Goal: Transaction & Acquisition: Purchase product/service

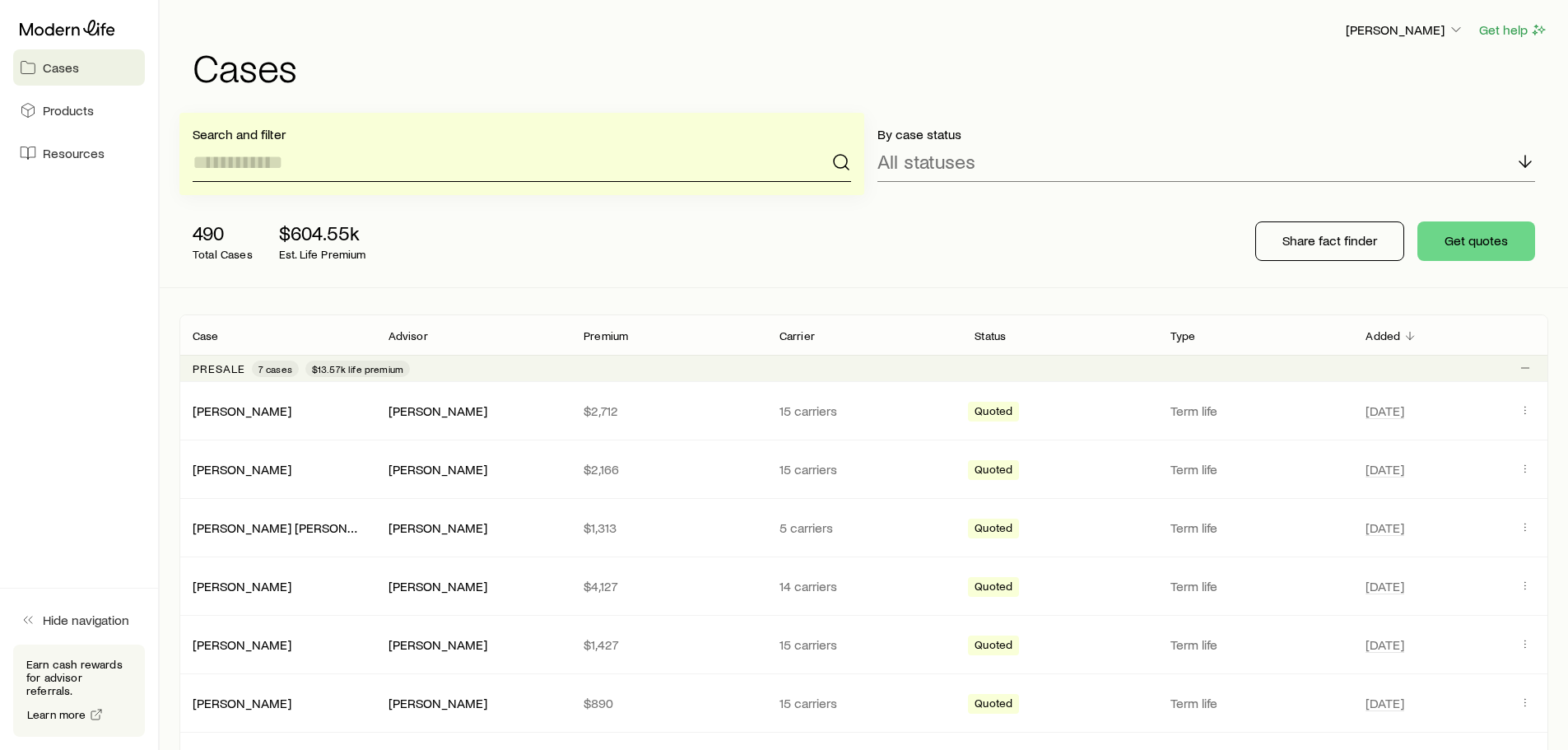
click at [363, 163] on input at bounding box center [522, 163] width 658 height 39
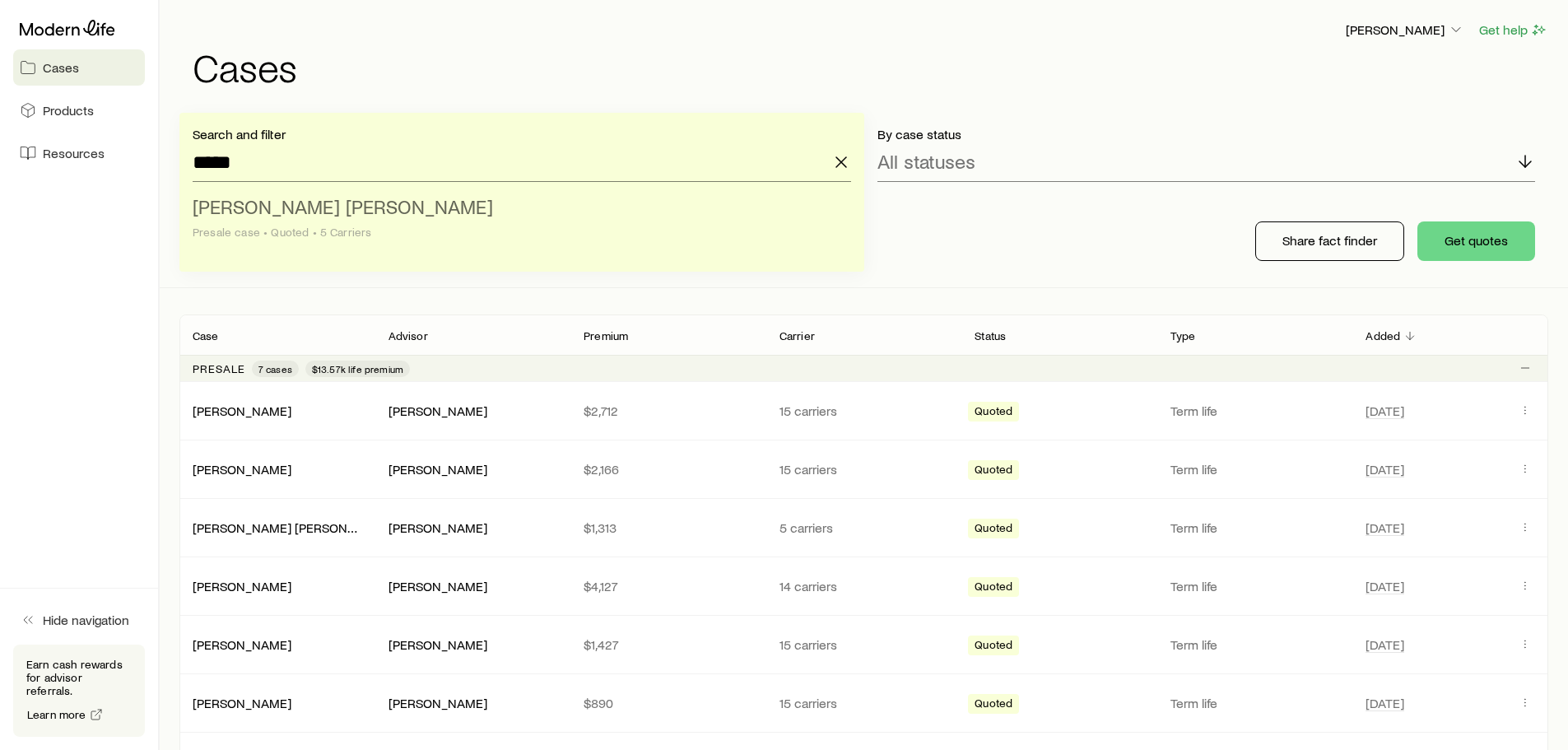
click at [306, 210] on span "[PERSON_NAME] [PERSON_NAME]" at bounding box center [343, 206] width 300 height 24
type input "**********"
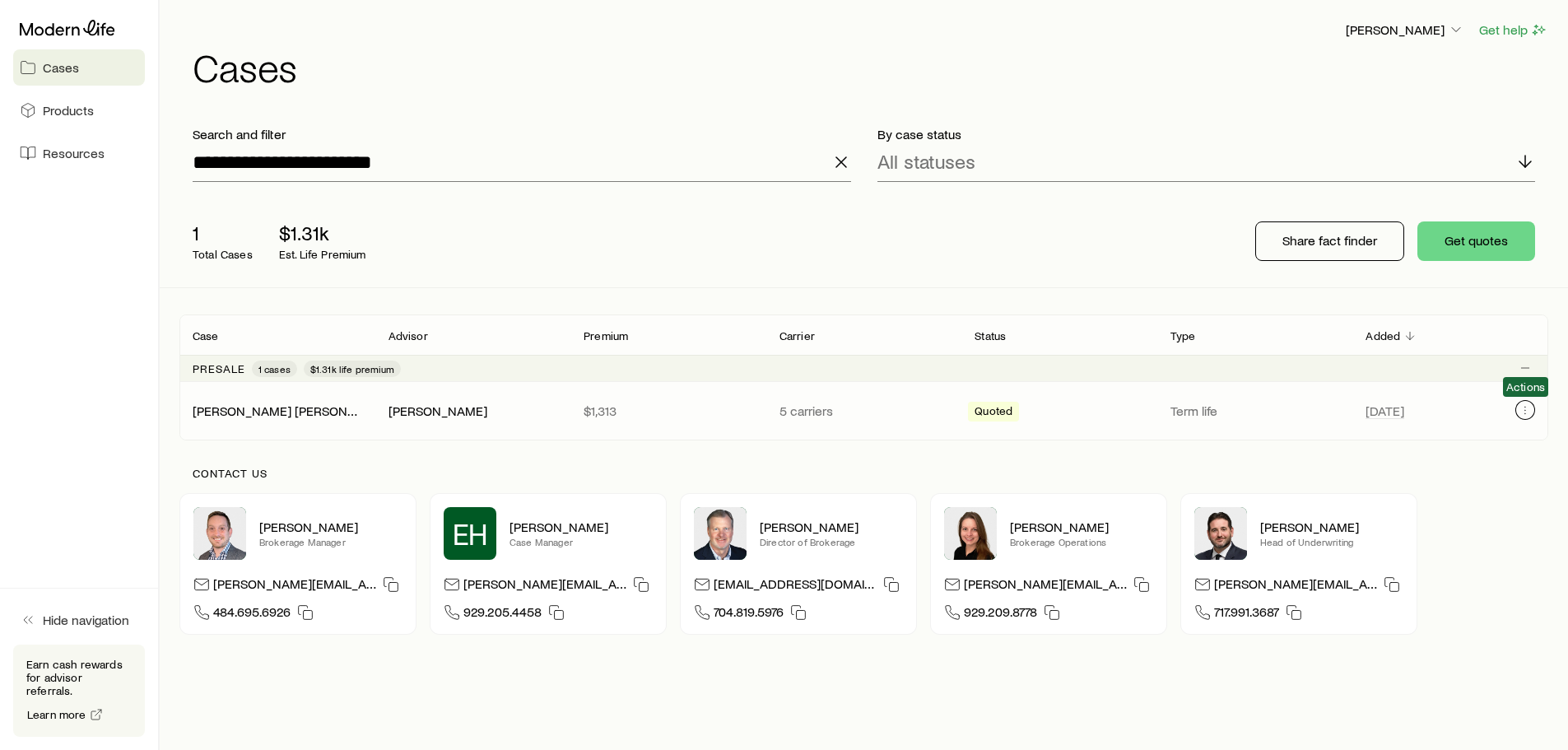
click at [1526, 413] on icon "Client cases" at bounding box center [1525, 409] width 13 height 13
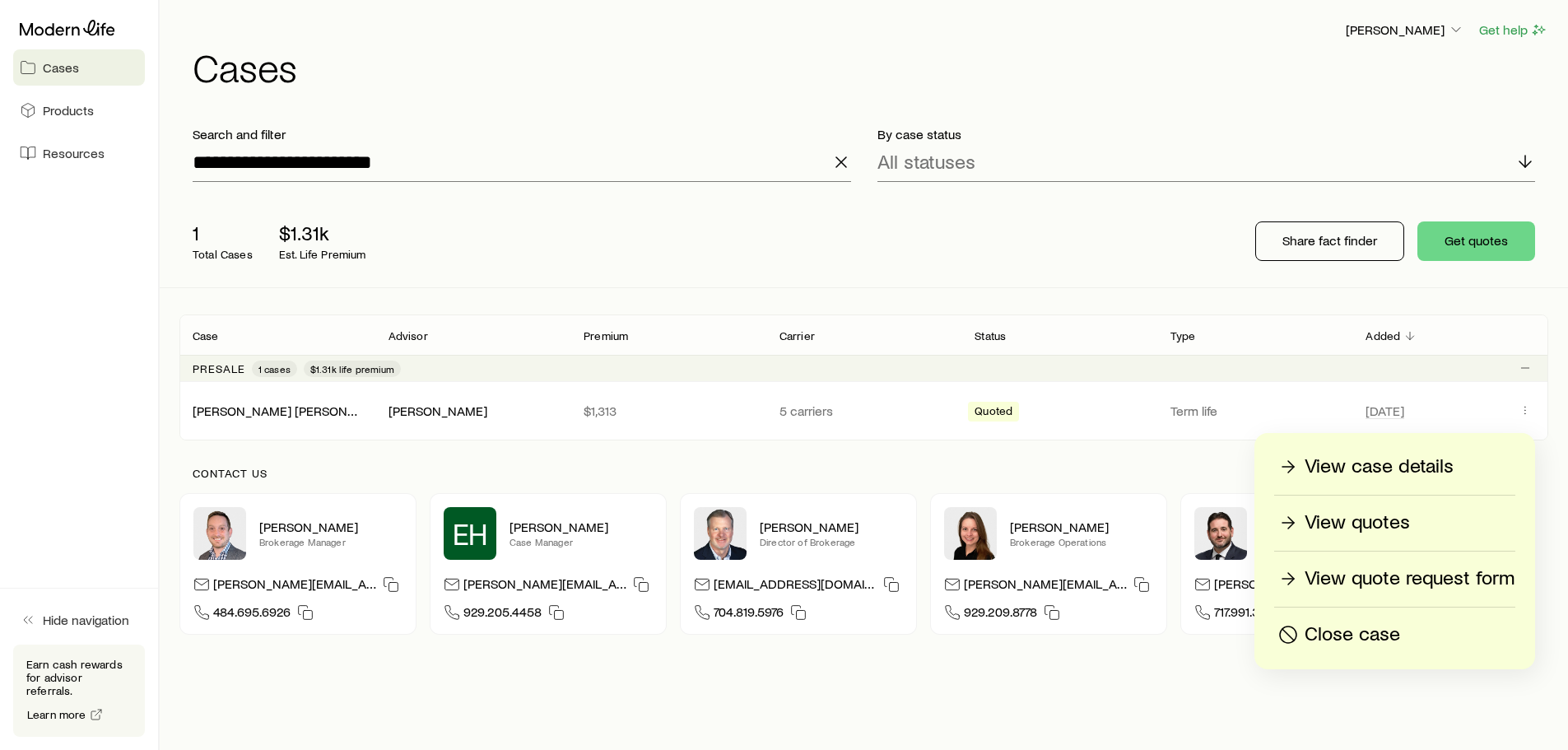
click at [1405, 523] on p "View quotes" at bounding box center [1356, 522] width 105 height 27
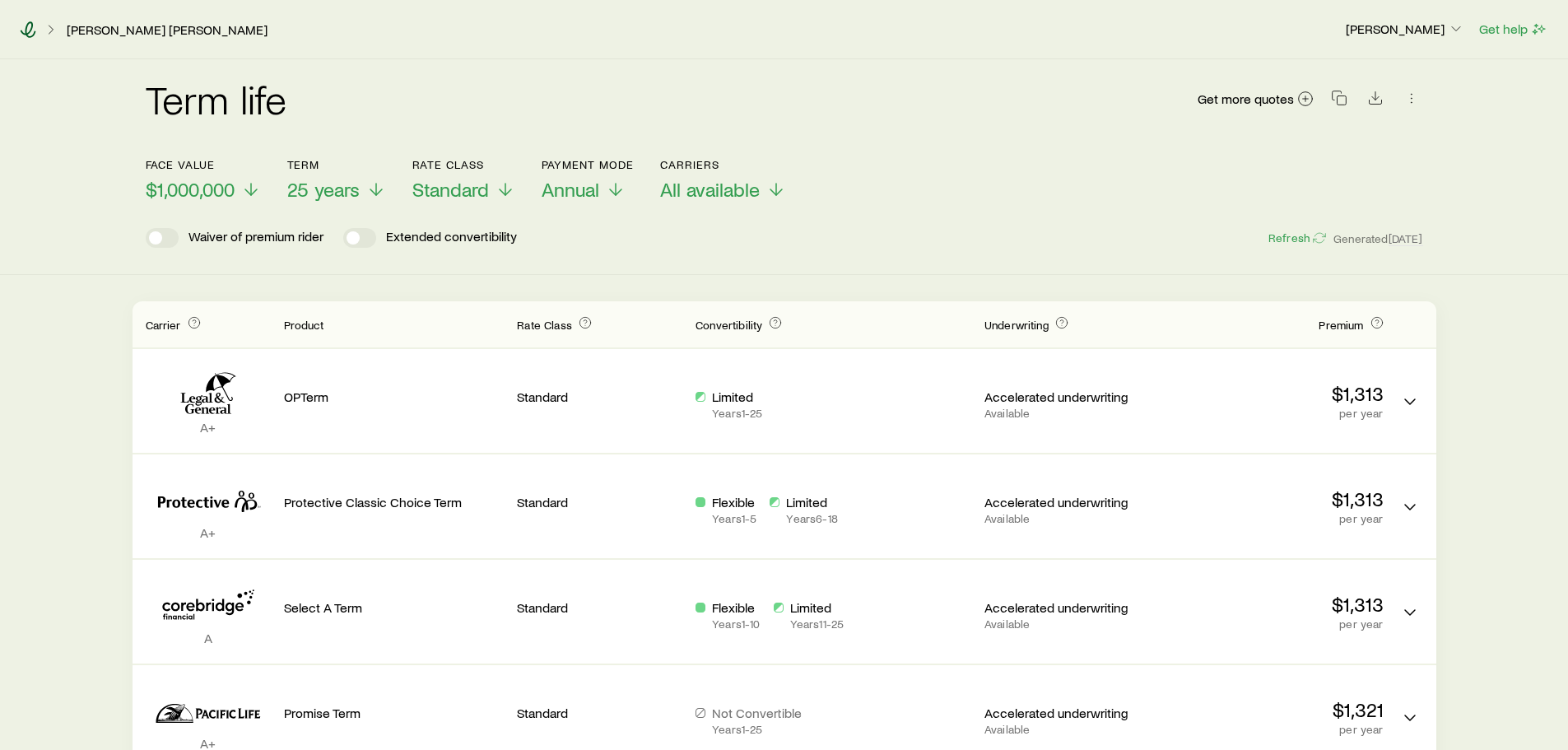
click at [31, 30] on icon at bounding box center [29, 30] width 16 height 17
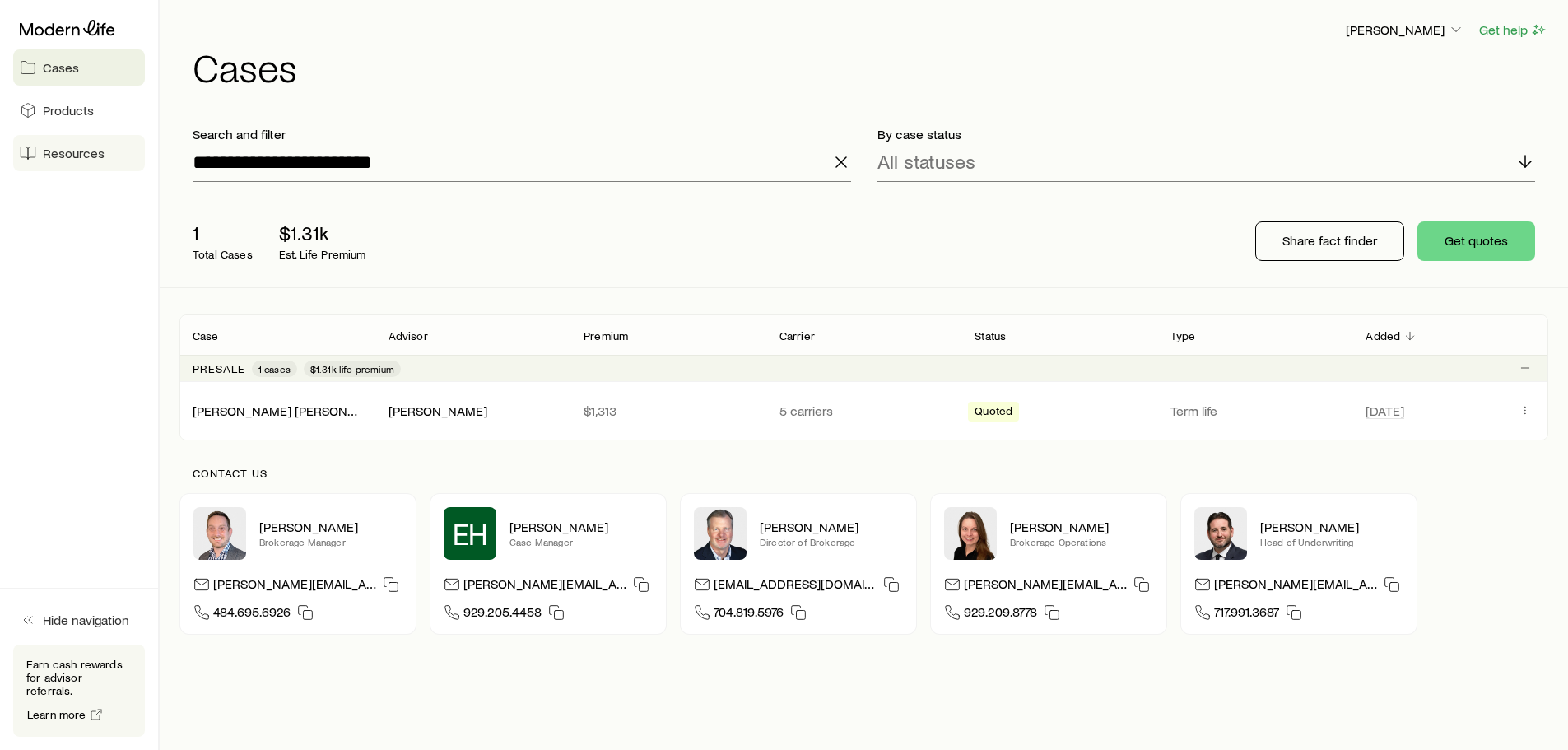
click at [58, 151] on span "Resources" at bounding box center [73, 153] width 62 height 17
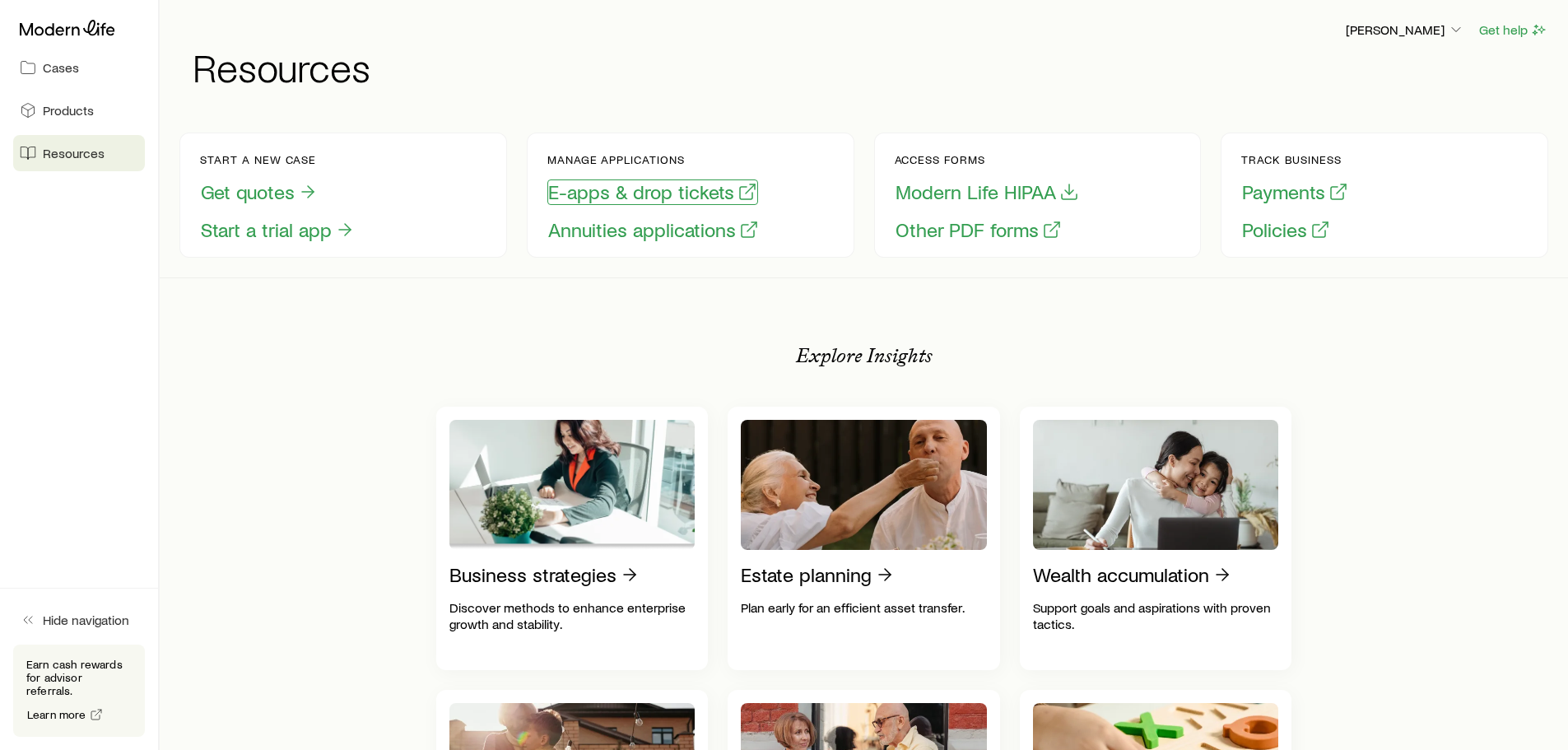
click at [615, 193] on button "E-apps & drop tickets" at bounding box center [653, 192] width 211 height 26
click at [82, 29] on icon at bounding box center [67, 28] width 96 height 17
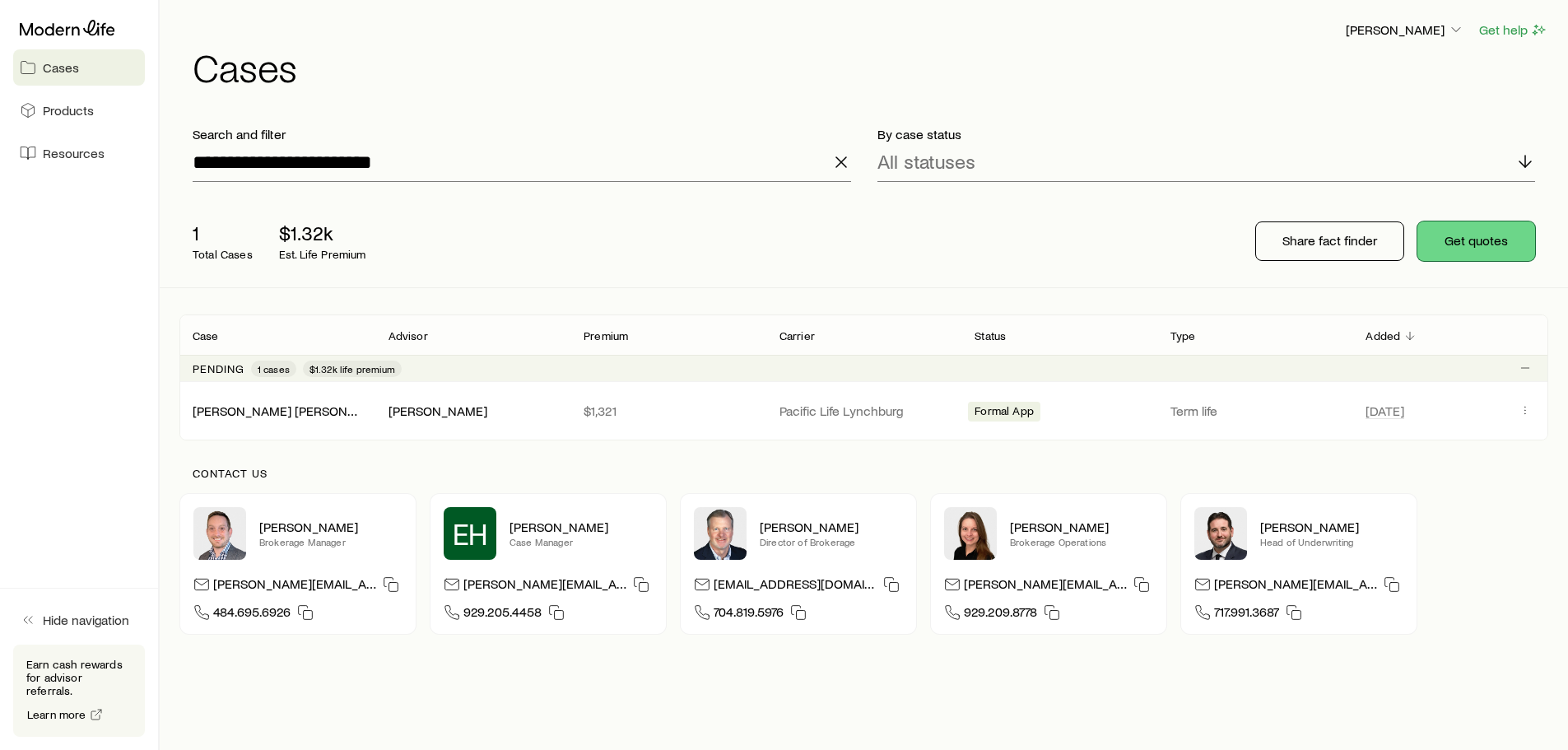
click at [1471, 239] on button "Get quotes" at bounding box center [1475, 241] width 117 height 39
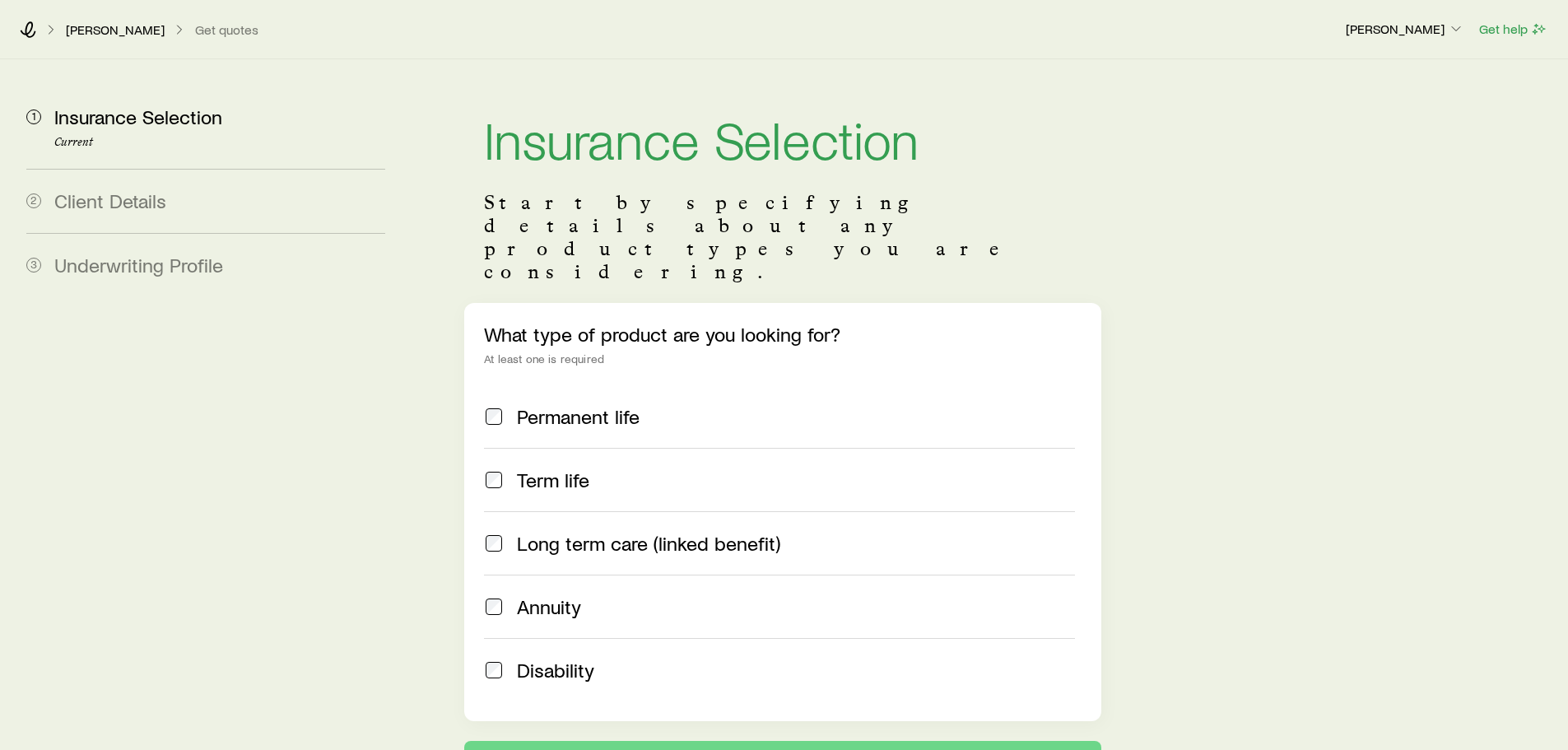
click at [561, 468] on span "Term life" at bounding box center [554, 479] width 73 height 23
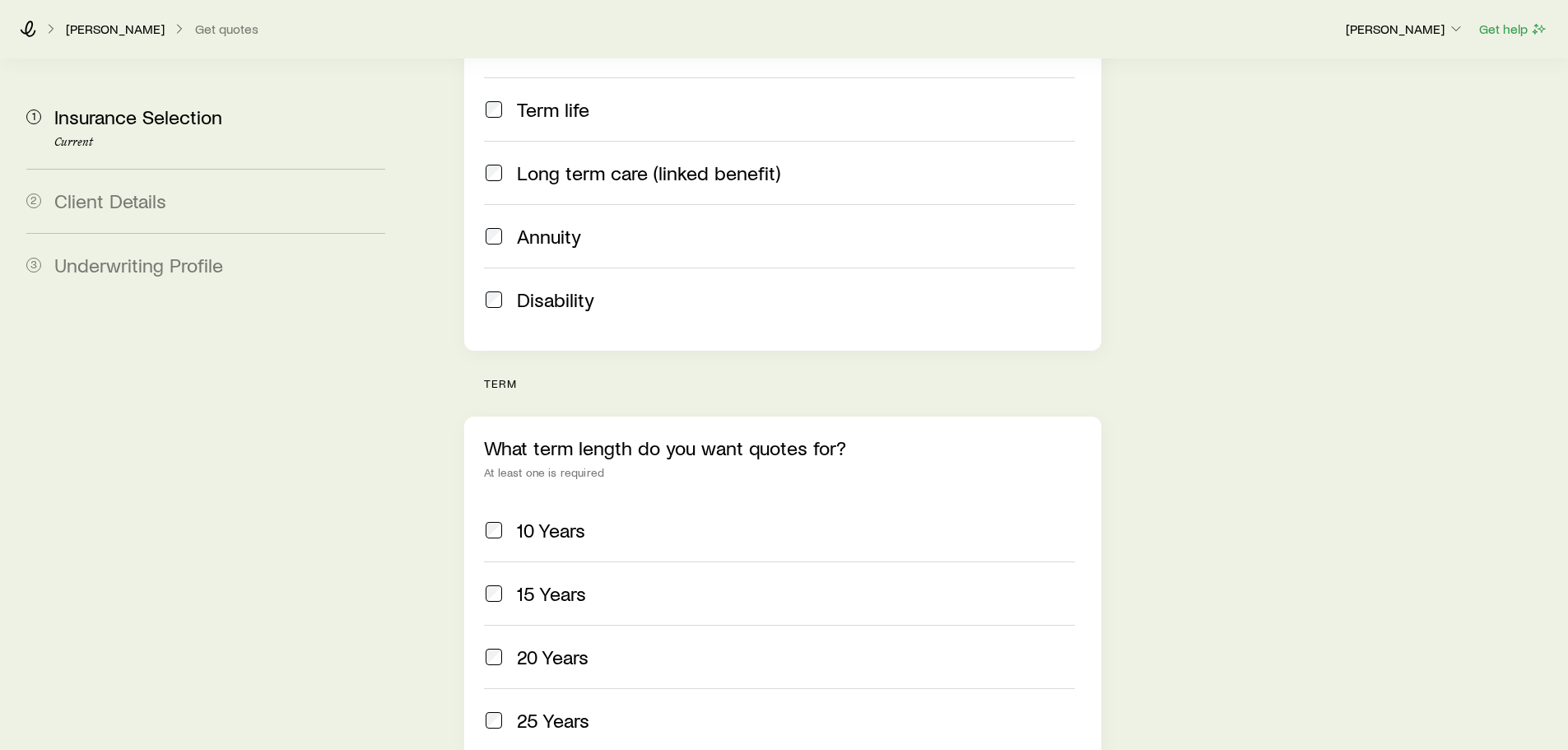
scroll to position [412, 0]
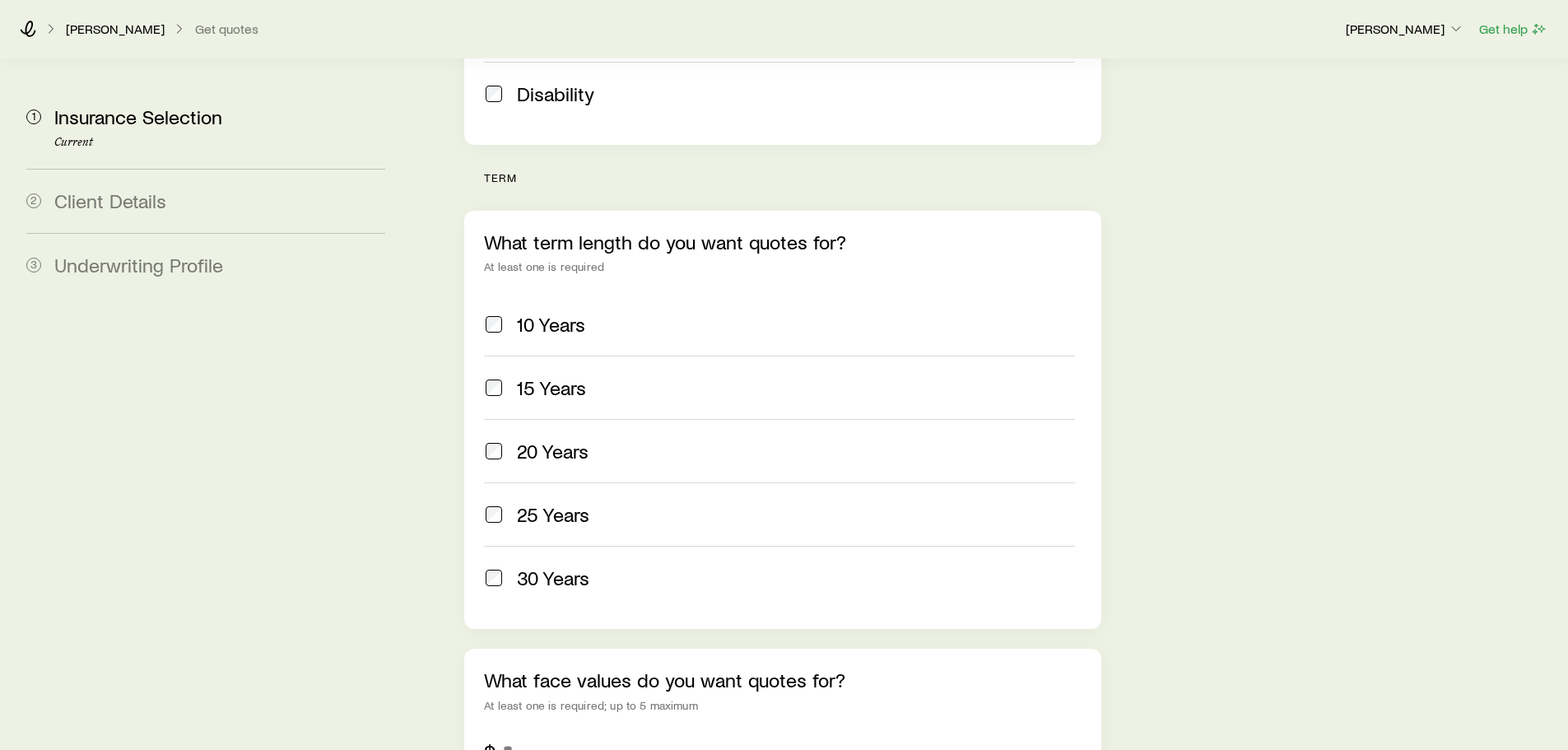
click at [561, 504] on span "25 Years" at bounding box center [554, 514] width 73 height 23
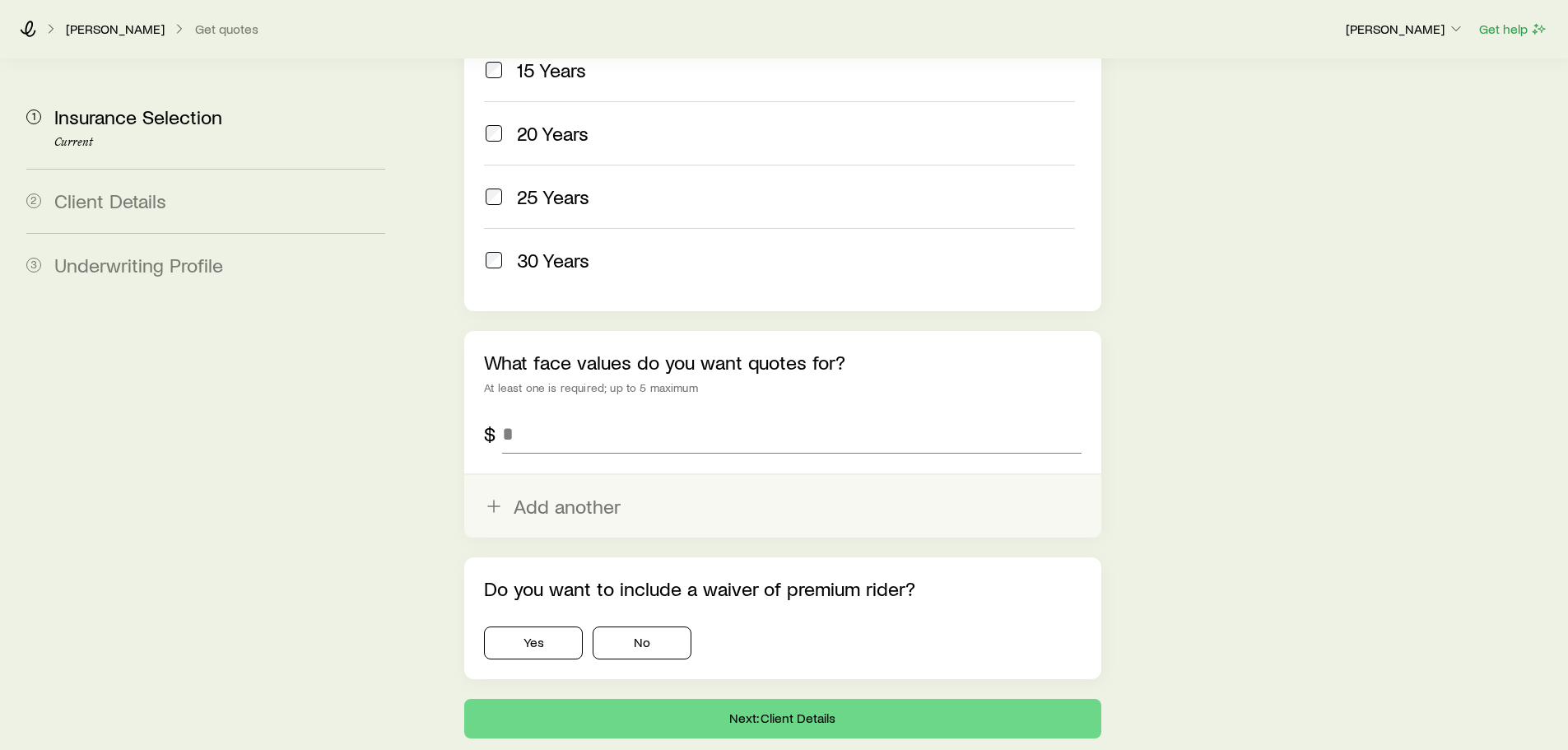
scroll to position [906, 0]
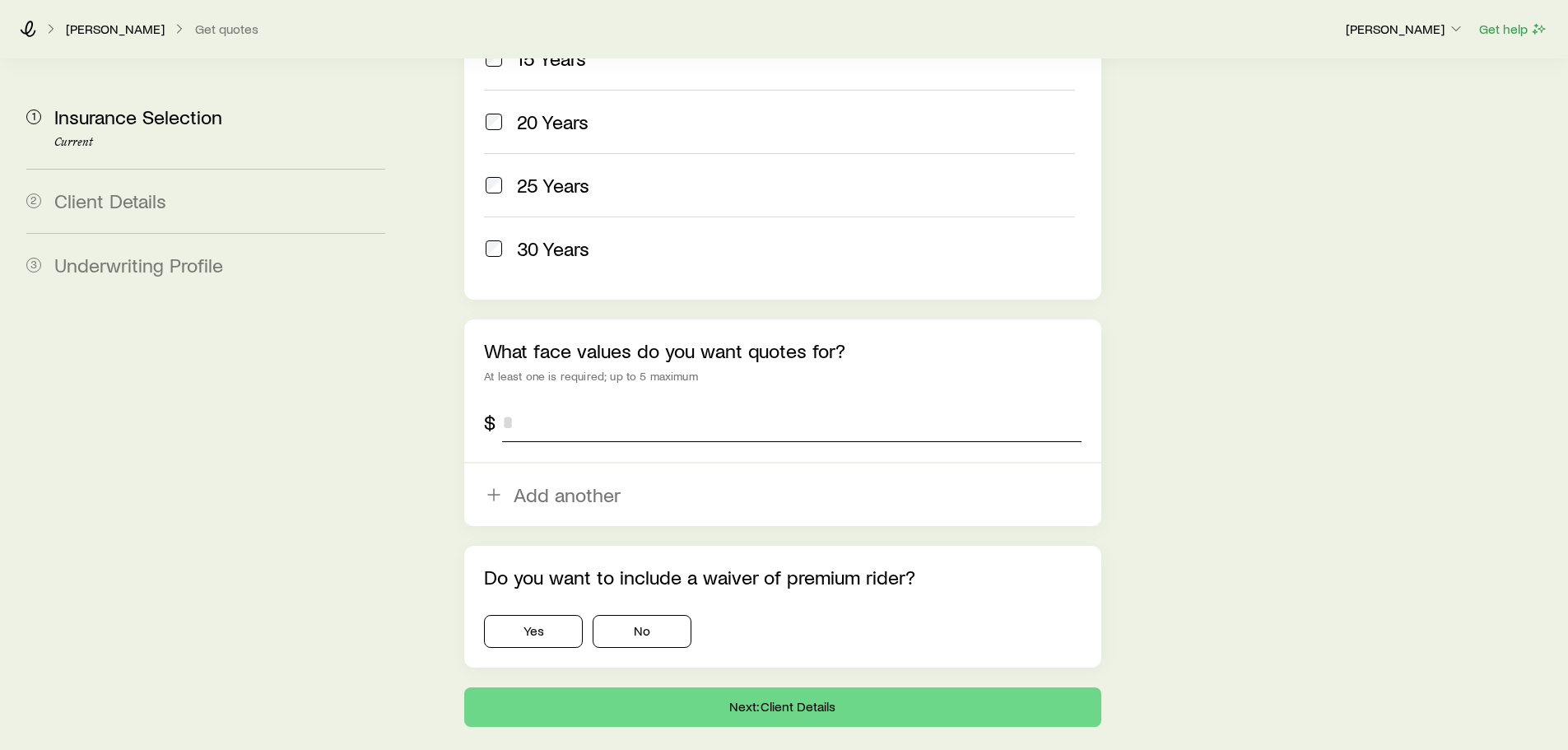
click at [658, 403] on input "tel" at bounding box center [791, 423] width 578 height 39
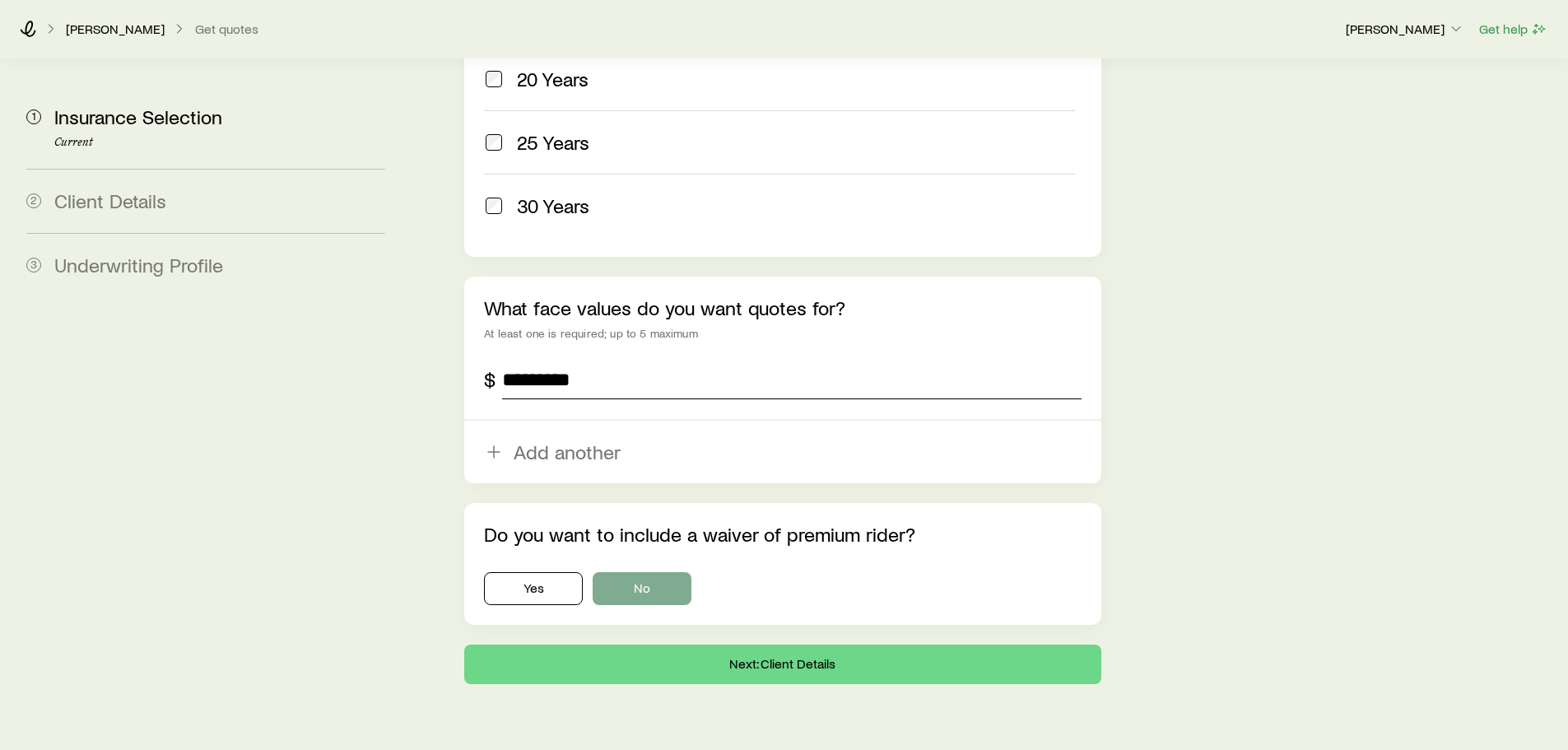
type input "*********"
click at [638, 573] on button "No" at bounding box center [642, 588] width 98 height 33
click at [674, 645] on button "Next: Client Details" at bounding box center [782, 664] width 636 height 39
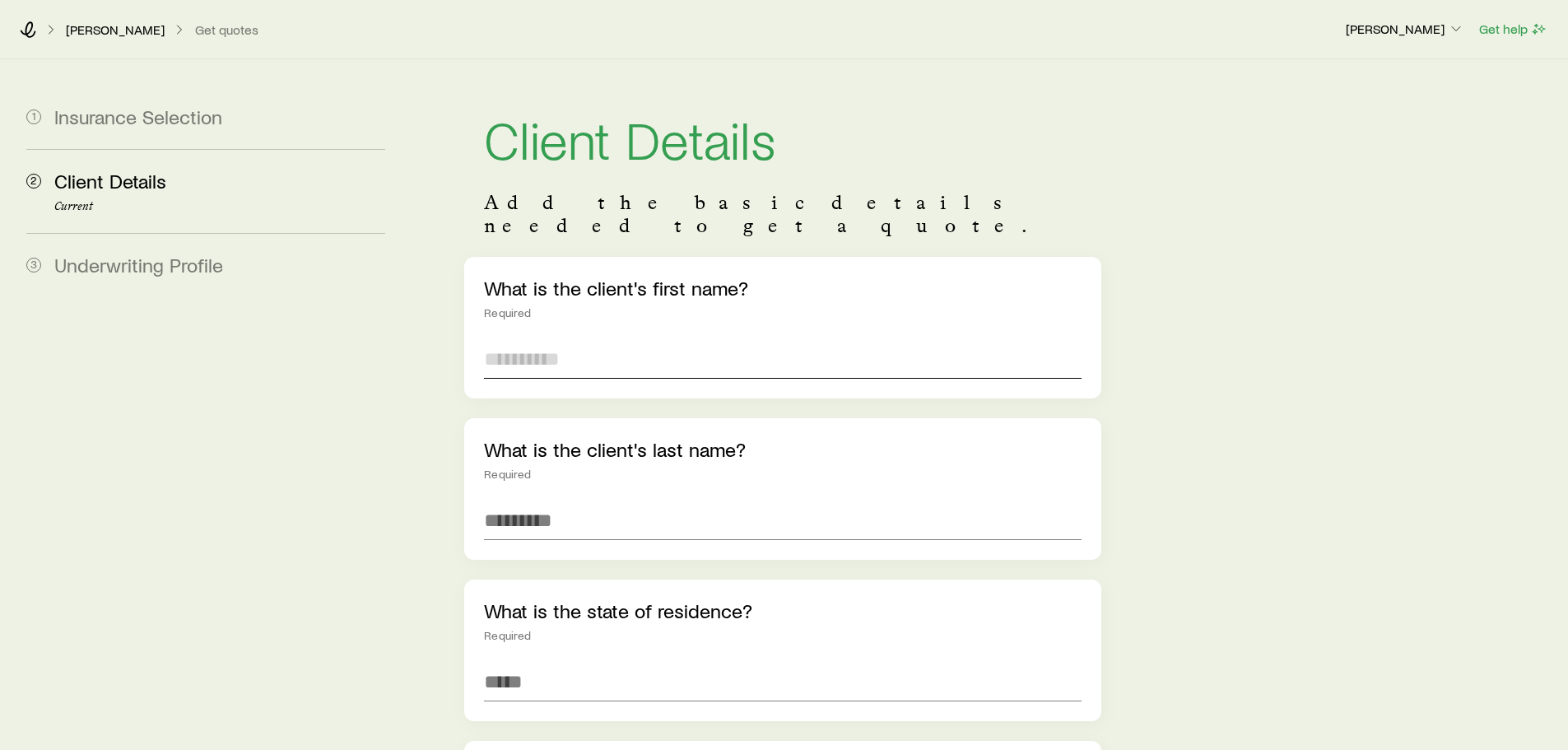
click at [518, 339] on input "text" at bounding box center [782, 359] width 597 height 39
type input "******"
type input "*********"
click at [518, 662] on input at bounding box center [782, 682] width 597 height 39
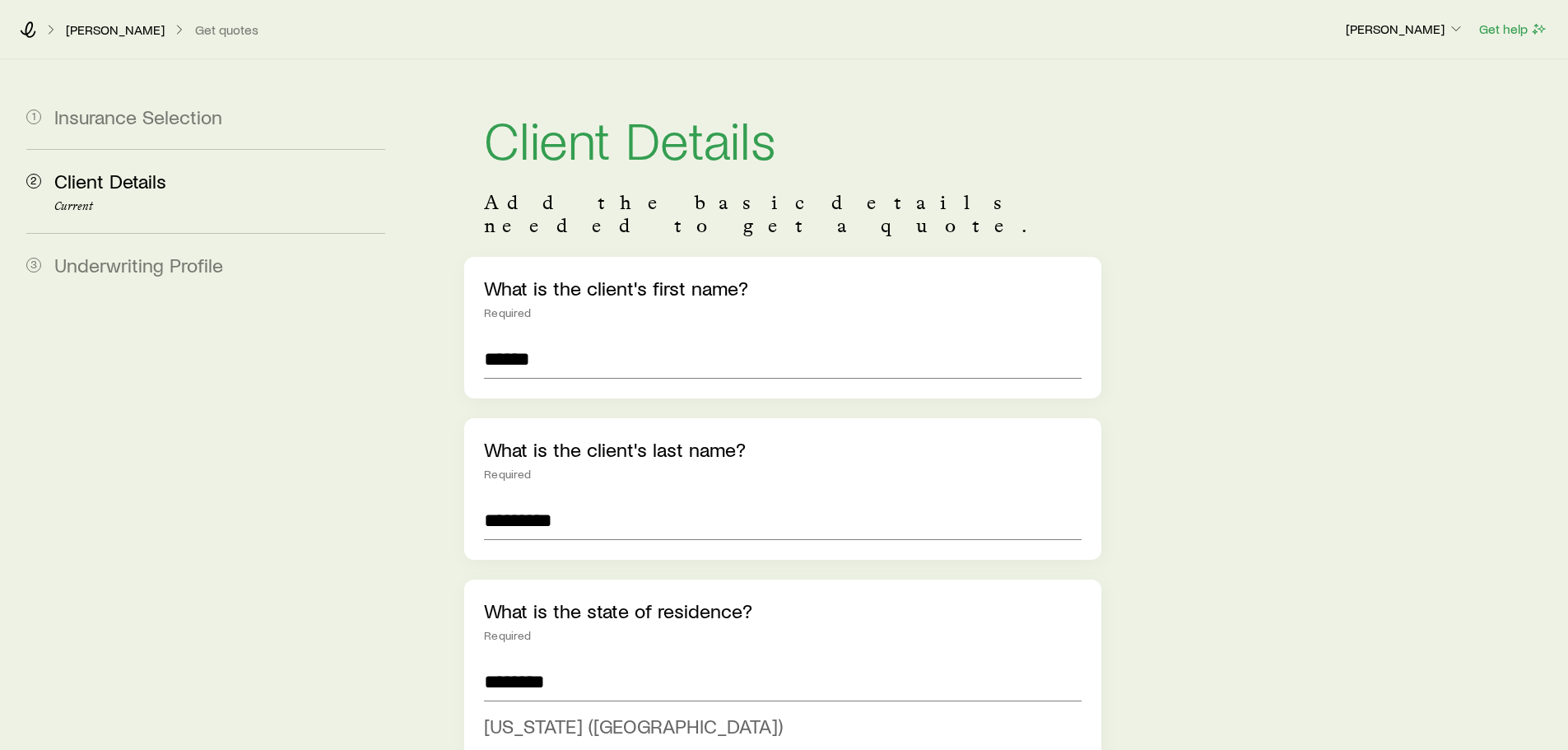
click at [559, 714] on span "[US_STATE] ([GEOGRAPHIC_DATA])" at bounding box center [632, 725] width 298 height 24
type input "**********"
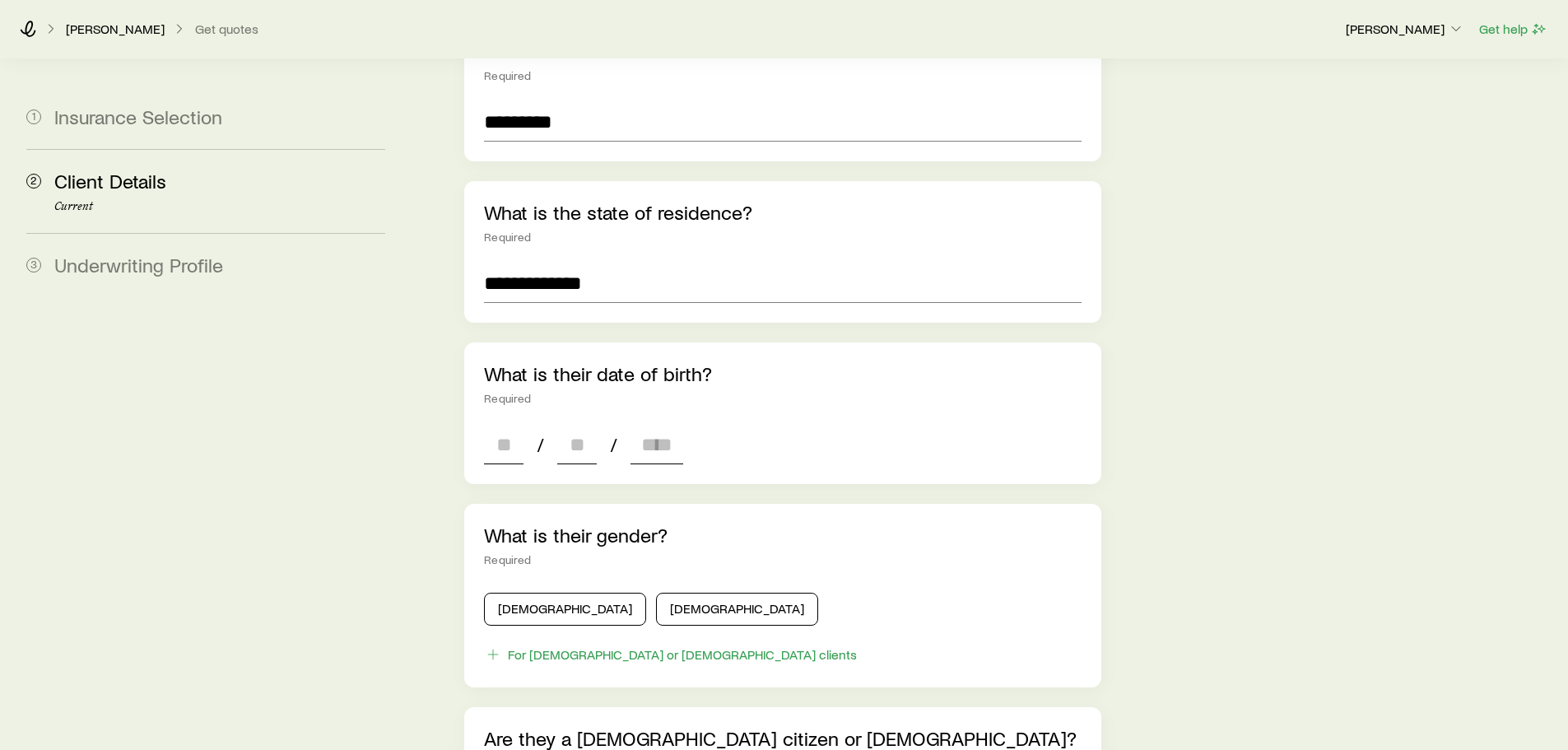
scroll to position [412, 0]
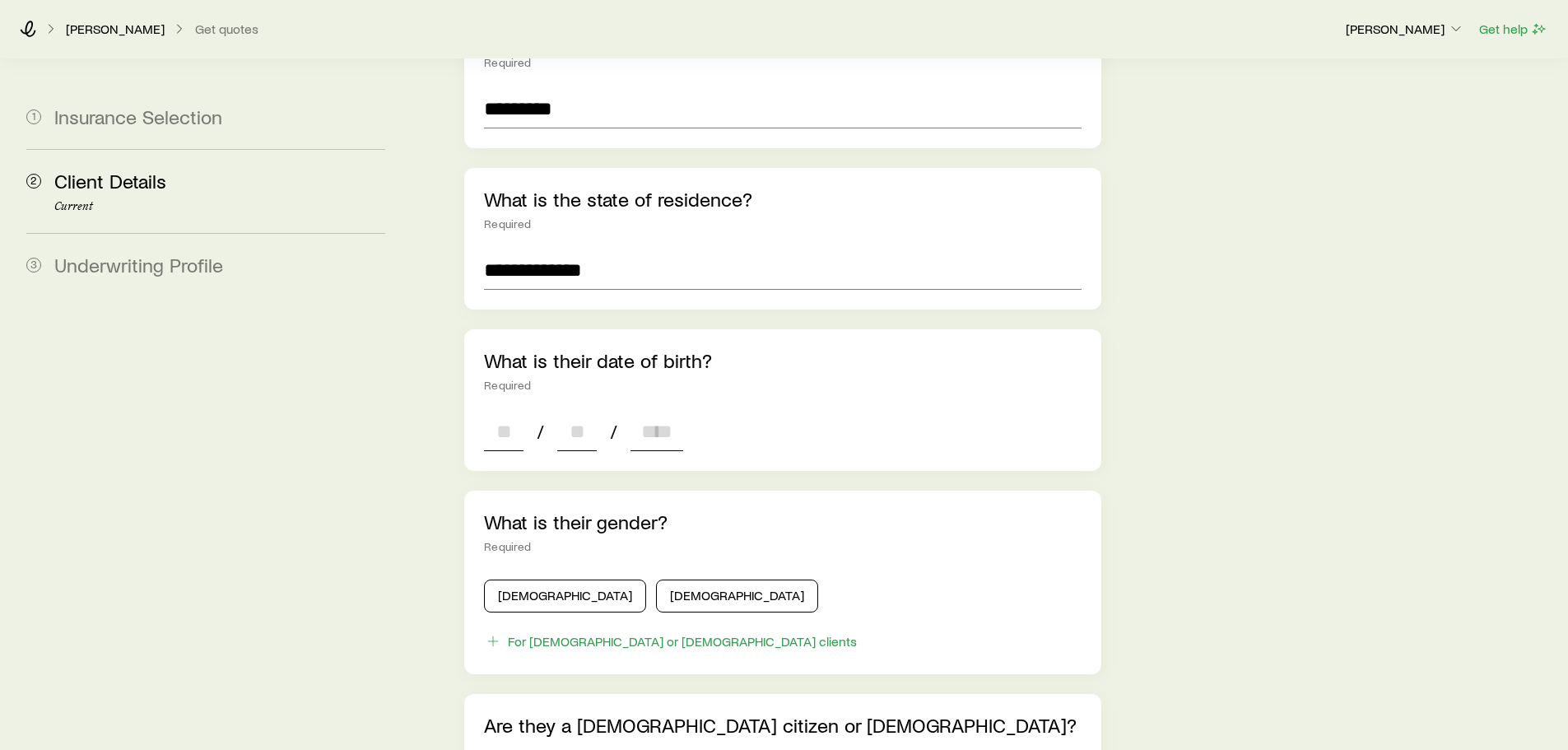
click at [500, 412] on input at bounding box center [503, 432] width 39 height 39
type input "**"
type input "****"
type input "*"
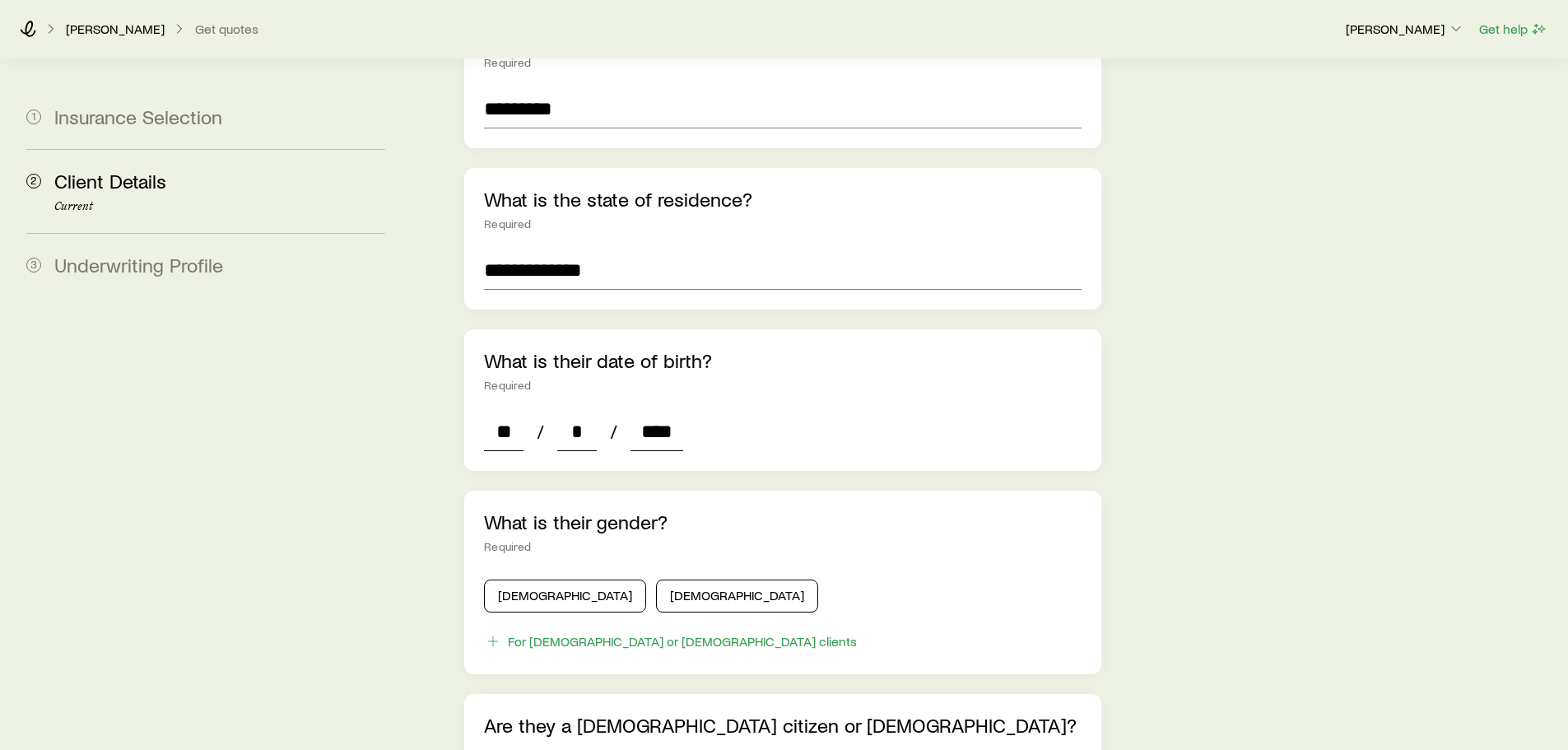
type input "****"
click at [559, 580] on button "[DEMOGRAPHIC_DATA]" at bounding box center [564, 595] width 163 height 33
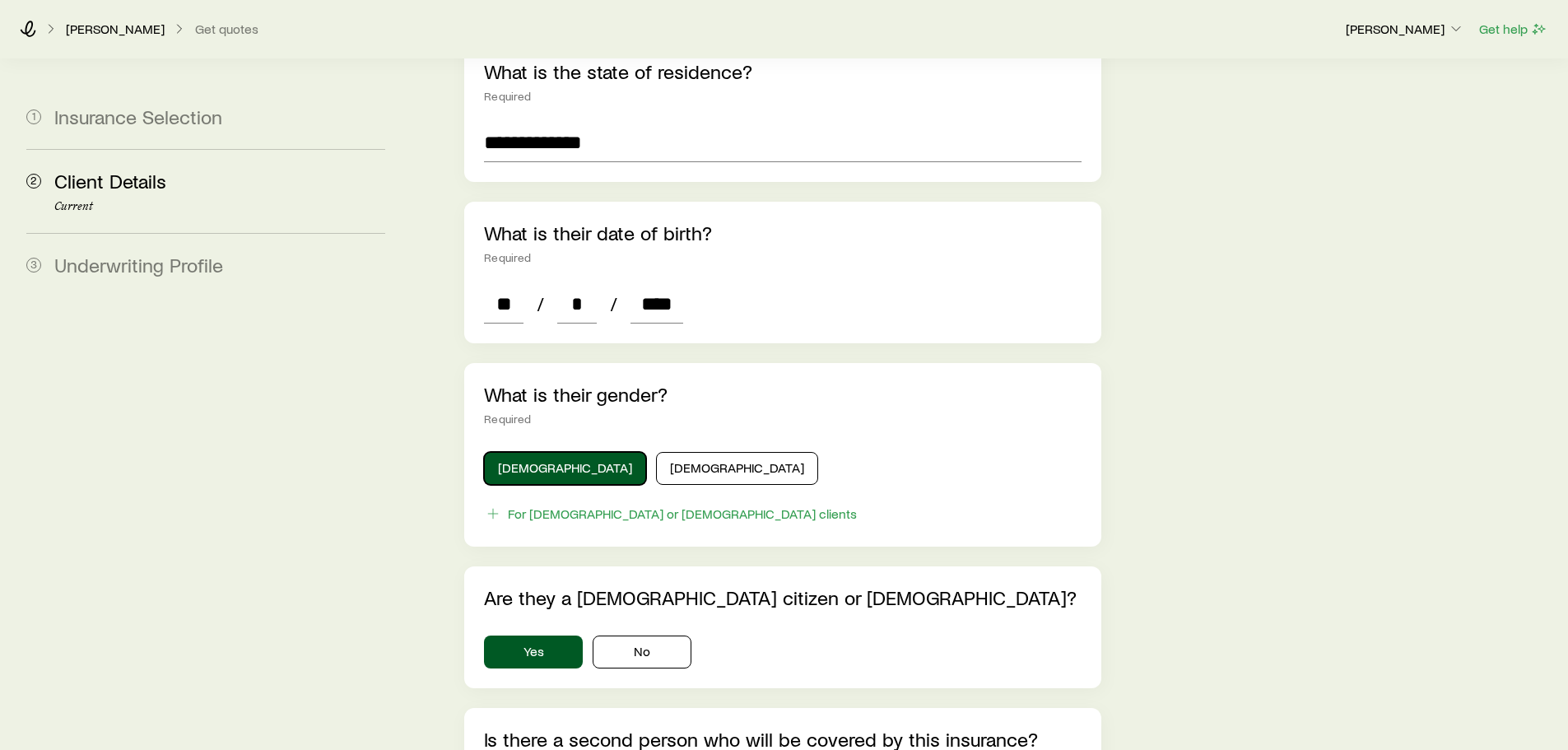
scroll to position [824, 0]
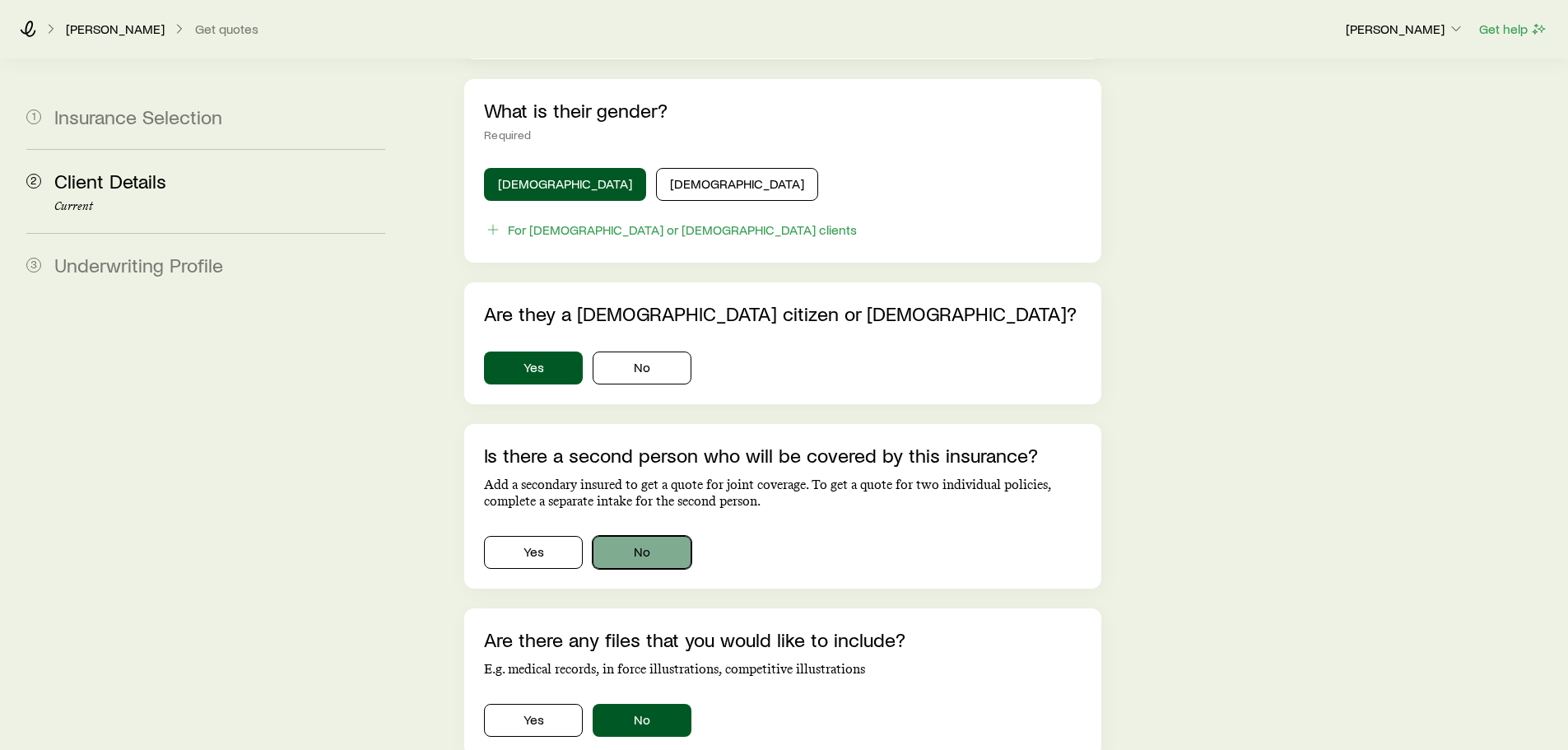
click at [613, 536] on button "No" at bounding box center [642, 552] width 98 height 33
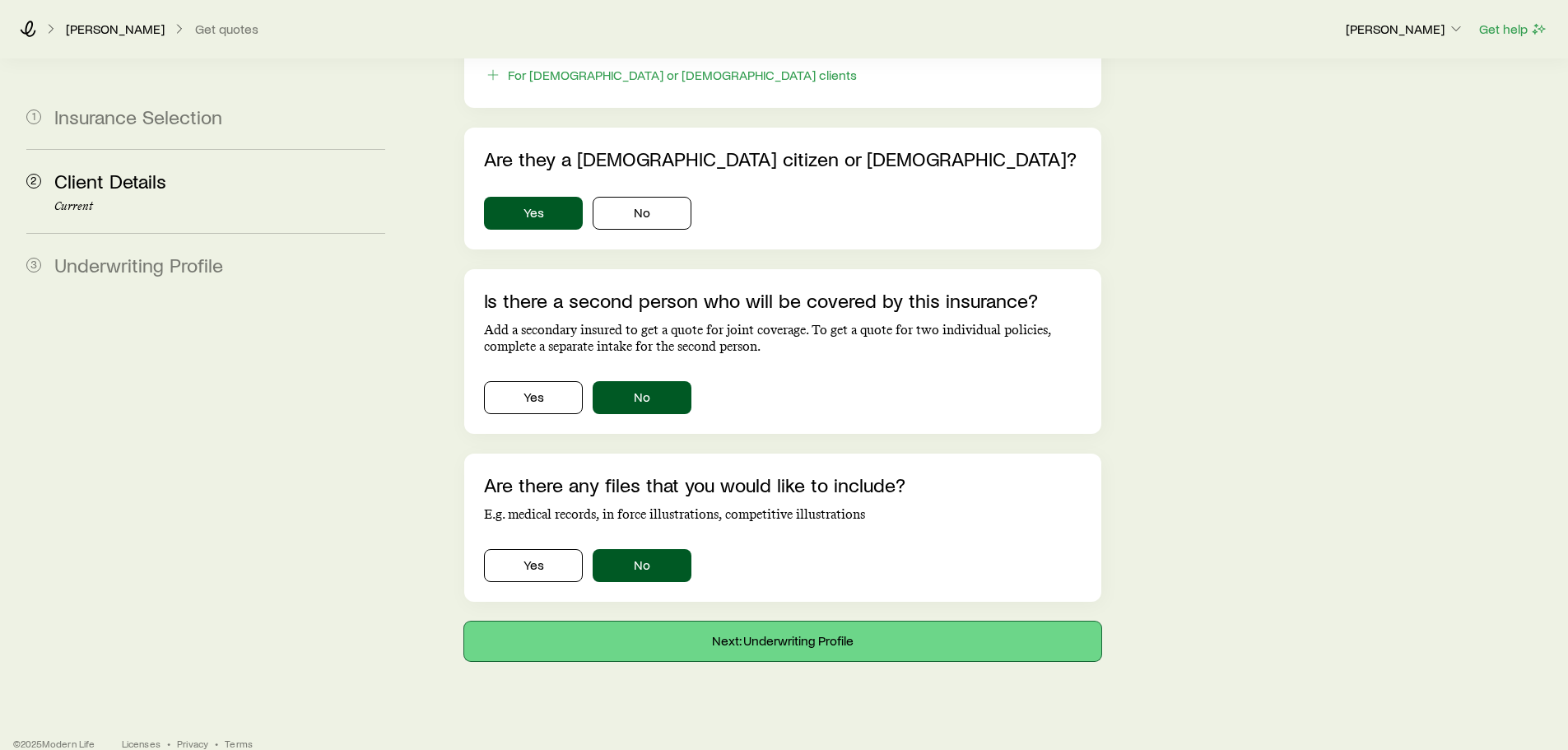
click at [686, 622] on button "Next: Underwriting Profile" at bounding box center [782, 642] width 636 height 39
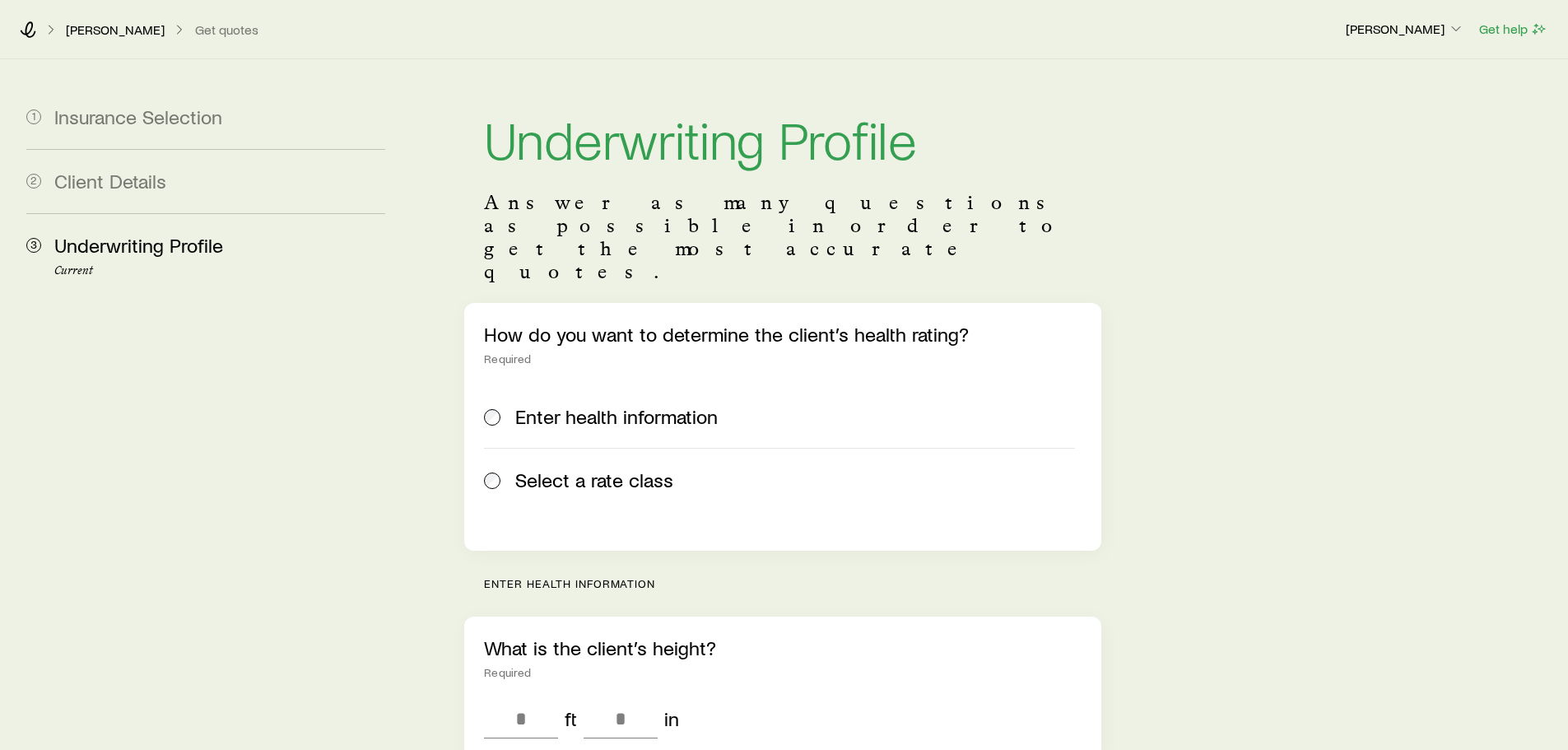
click at [556, 468] on span "Select a rate class" at bounding box center [594, 479] width 158 height 23
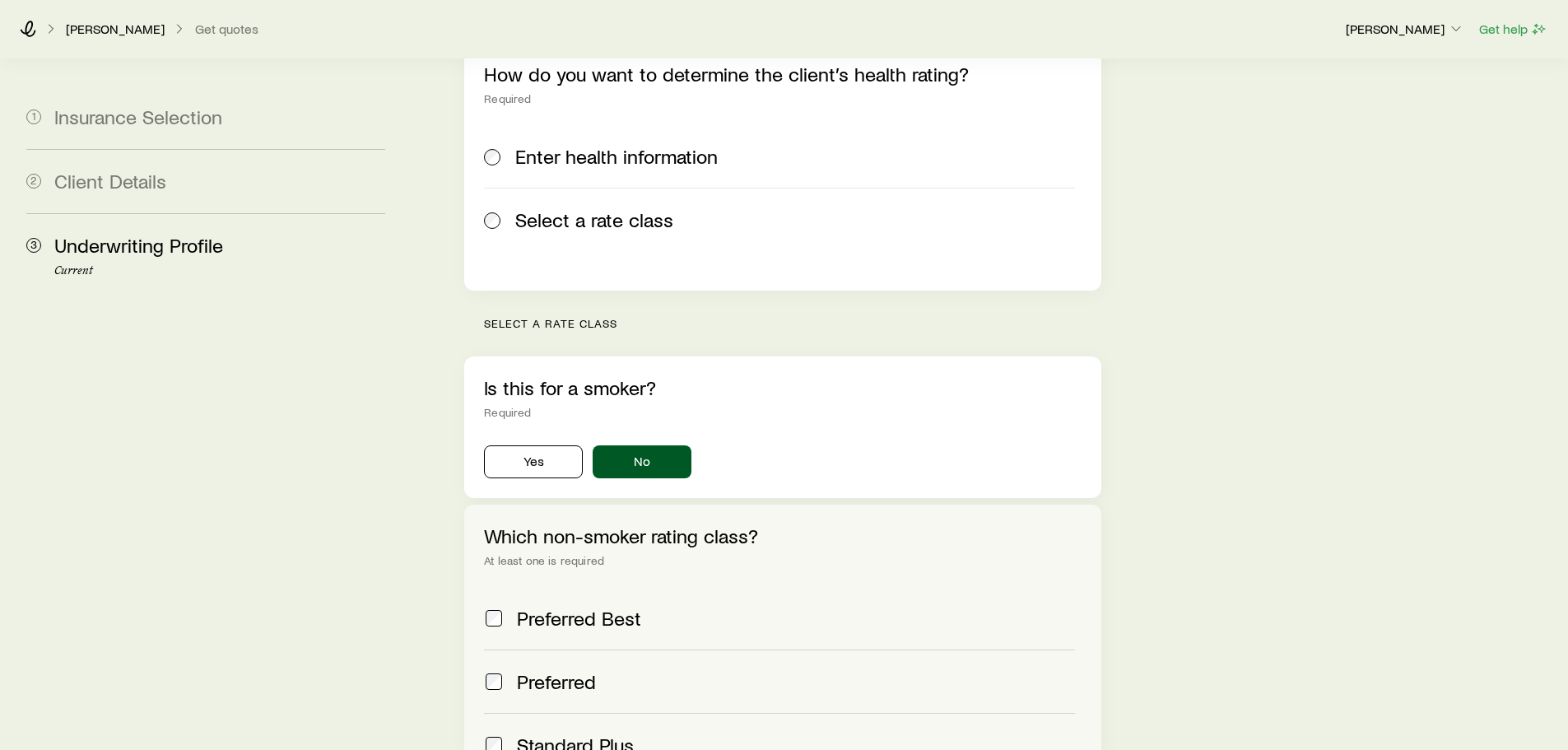
scroll to position [412, 0]
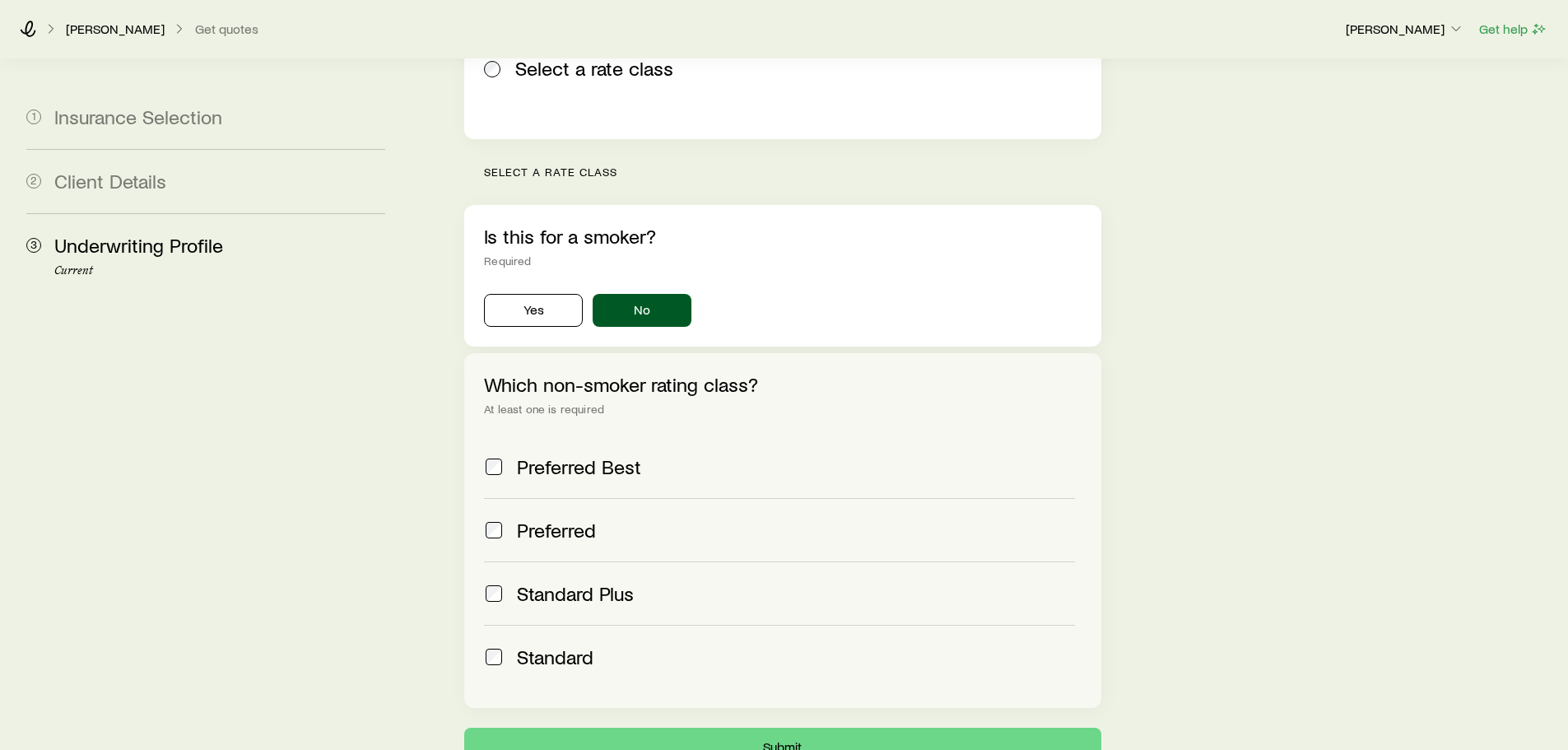
click at [538, 646] on span "Standard" at bounding box center [555, 656] width 77 height 23
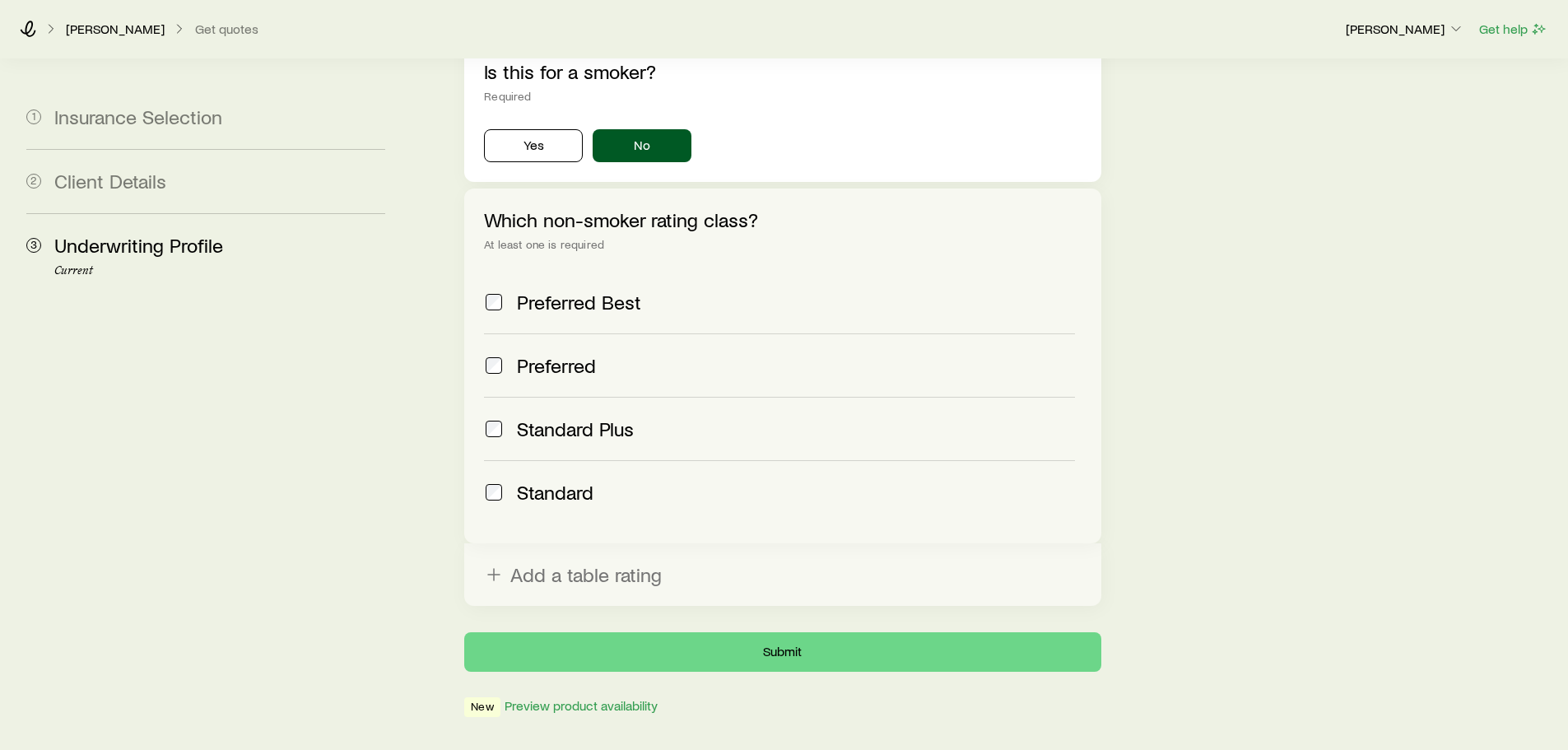
scroll to position [609, 0]
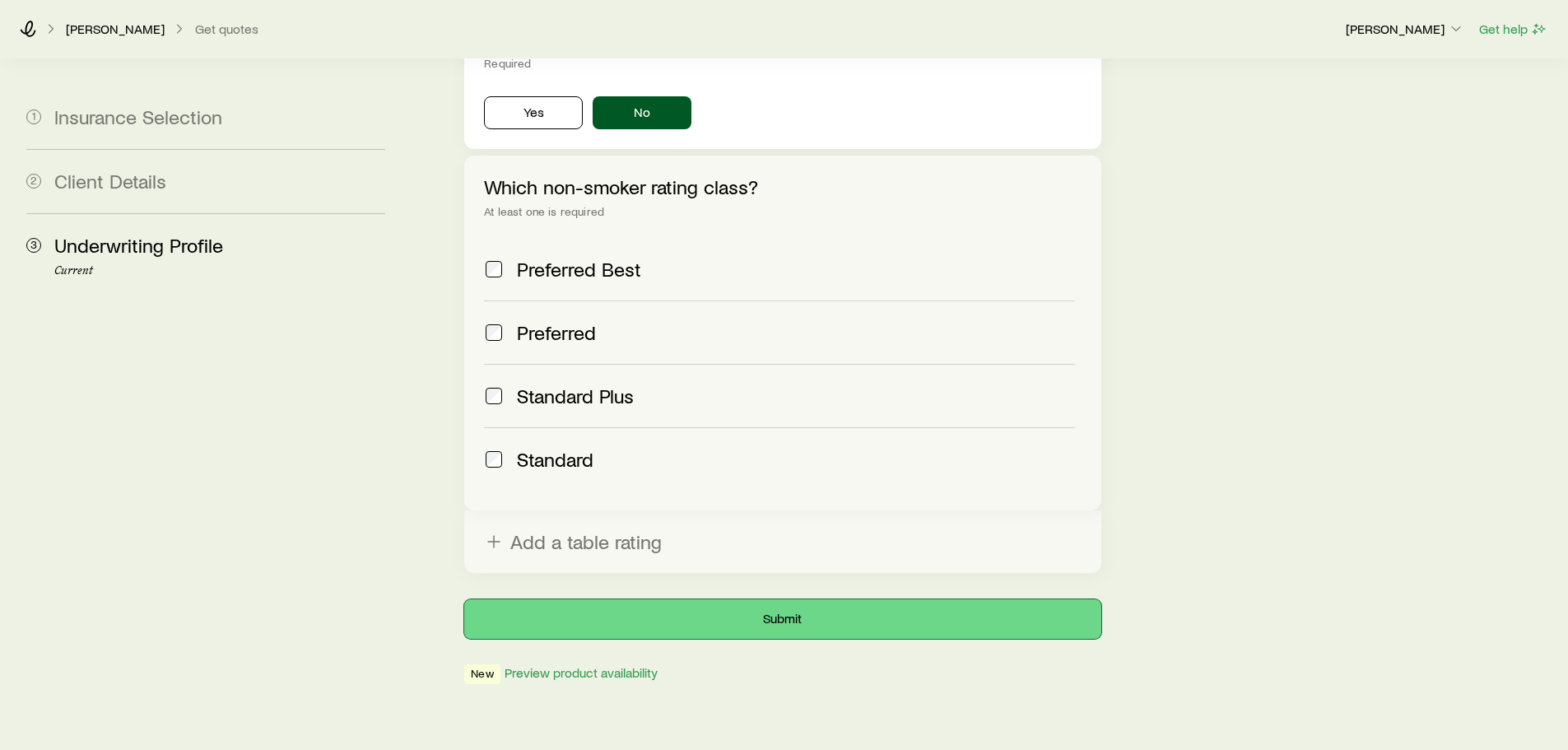
click at [776, 599] on button "Submit" at bounding box center [782, 619] width 636 height 39
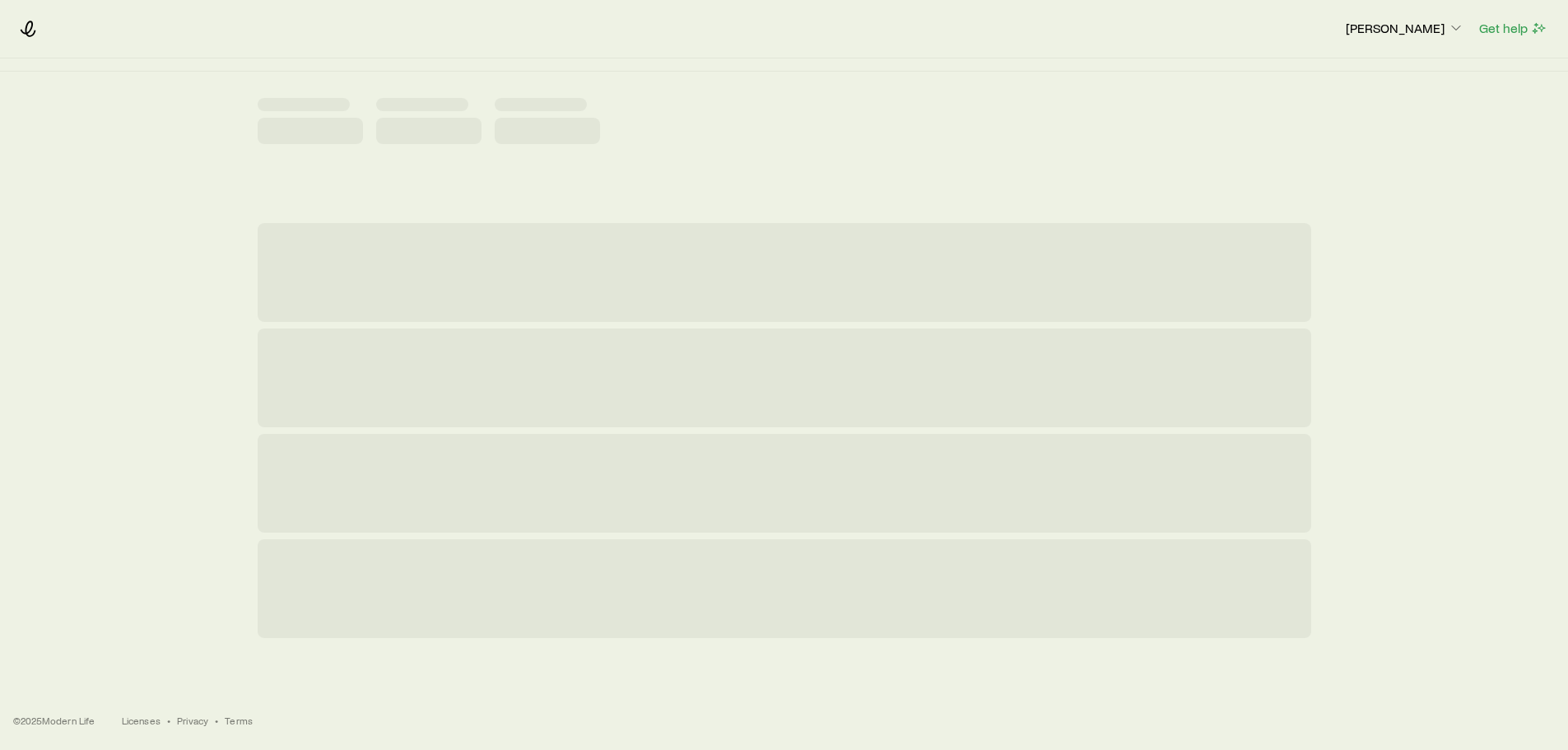
scroll to position [0, 0]
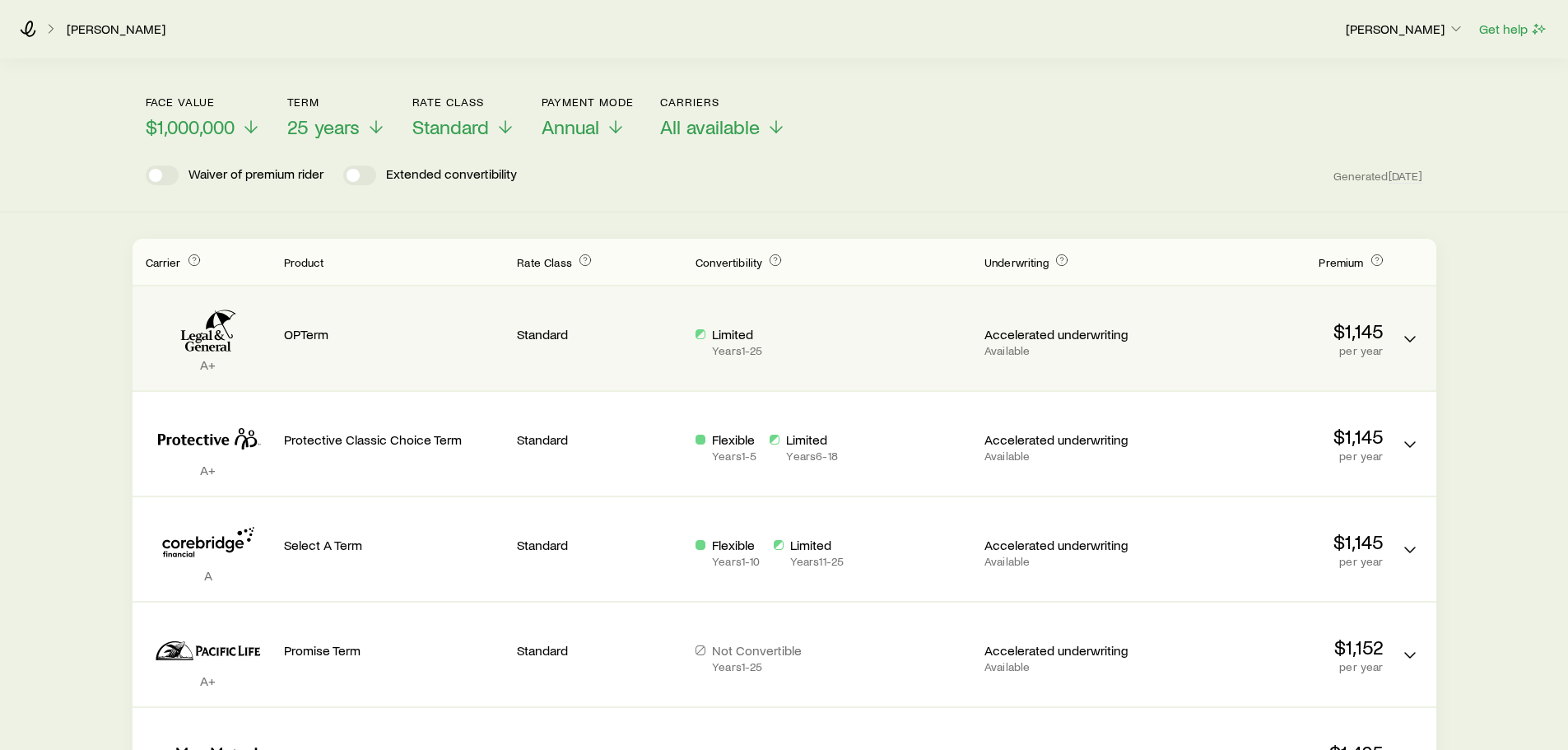
scroll to position [165, 0]
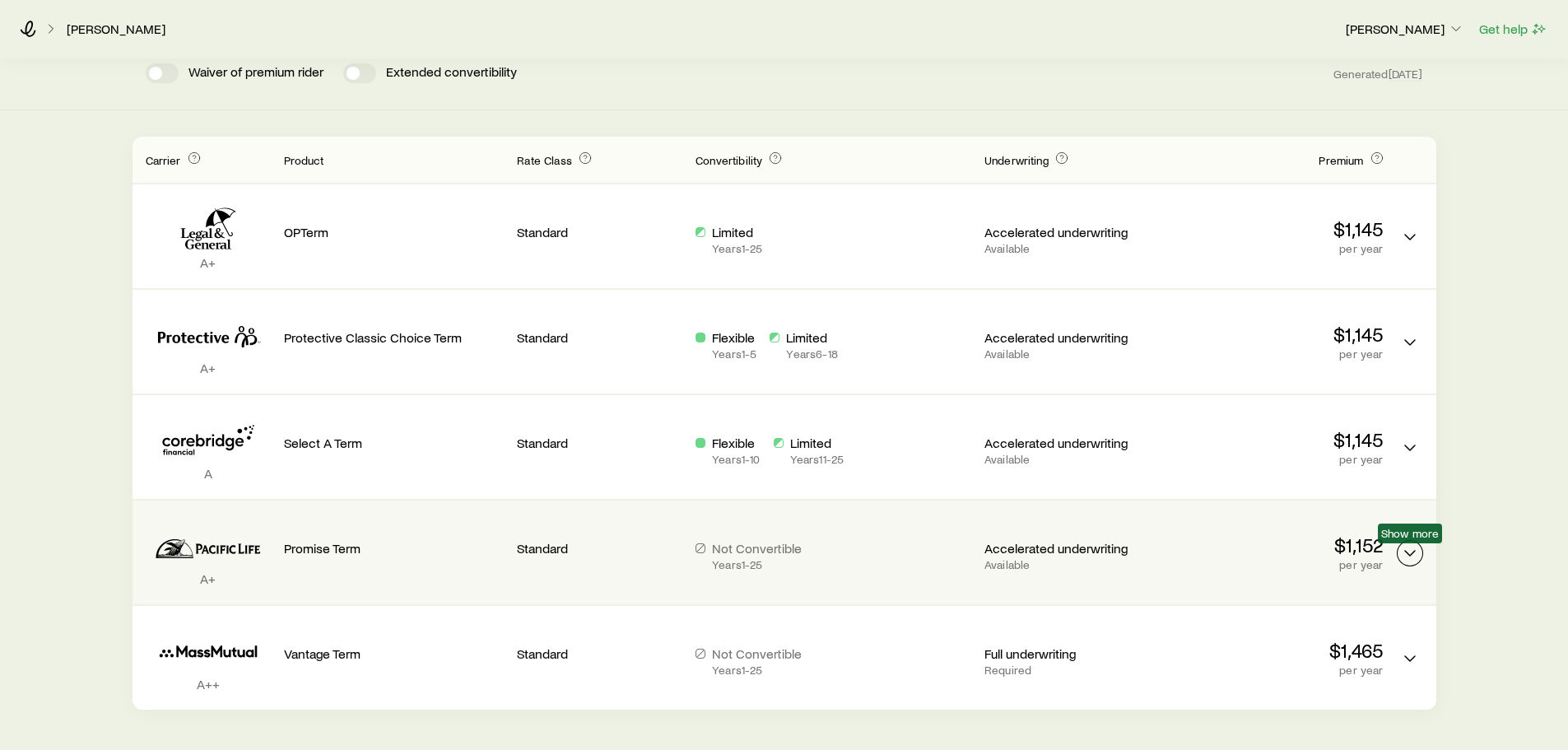
click at [1405, 552] on polyline "Term quotes" at bounding box center [1409, 553] width 10 height 5
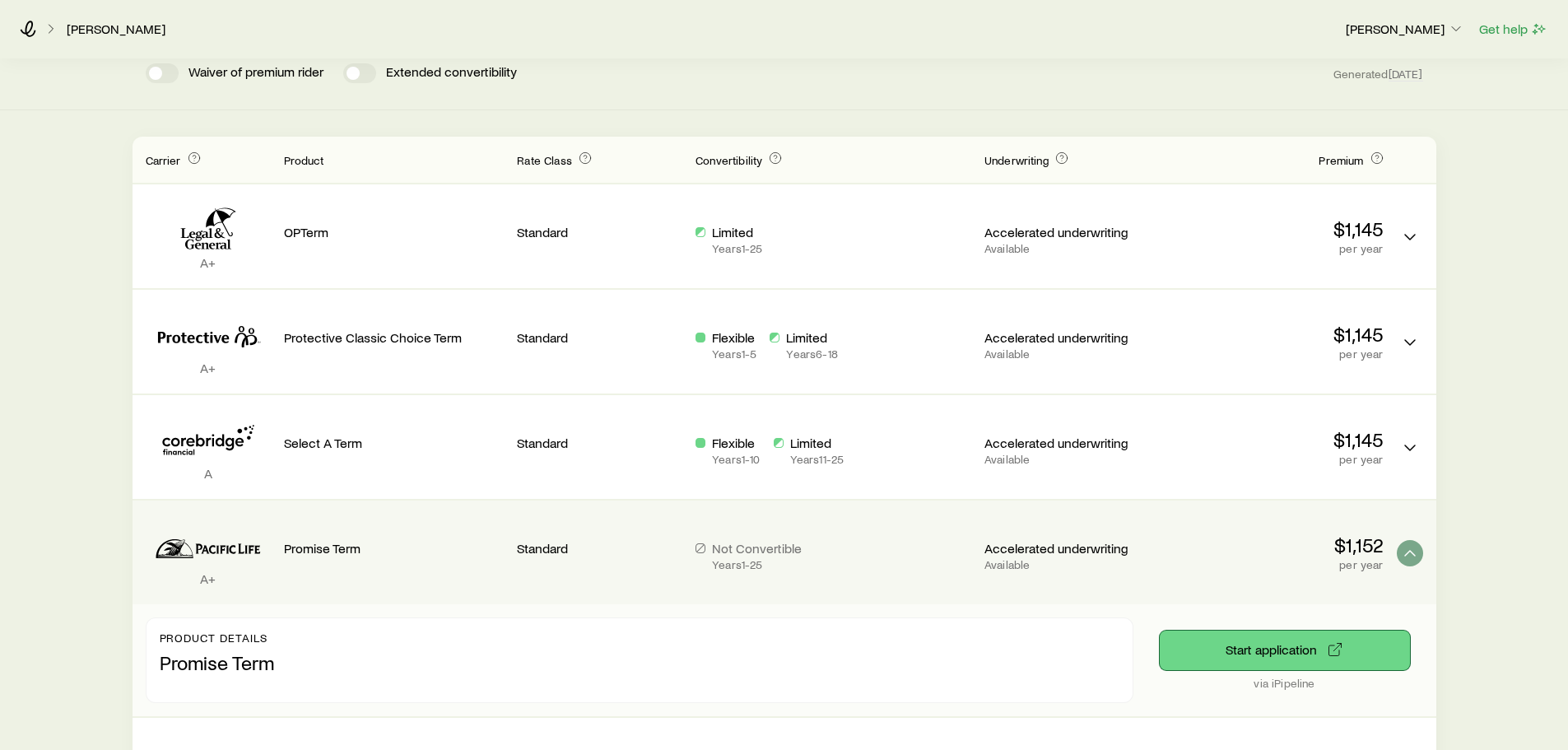
click at [1235, 659] on button "Start application" at bounding box center [1284, 650] width 250 height 39
click at [1267, 654] on button "Start application" at bounding box center [1284, 650] width 250 height 39
